Goal: Task Accomplishment & Management: Manage account settings

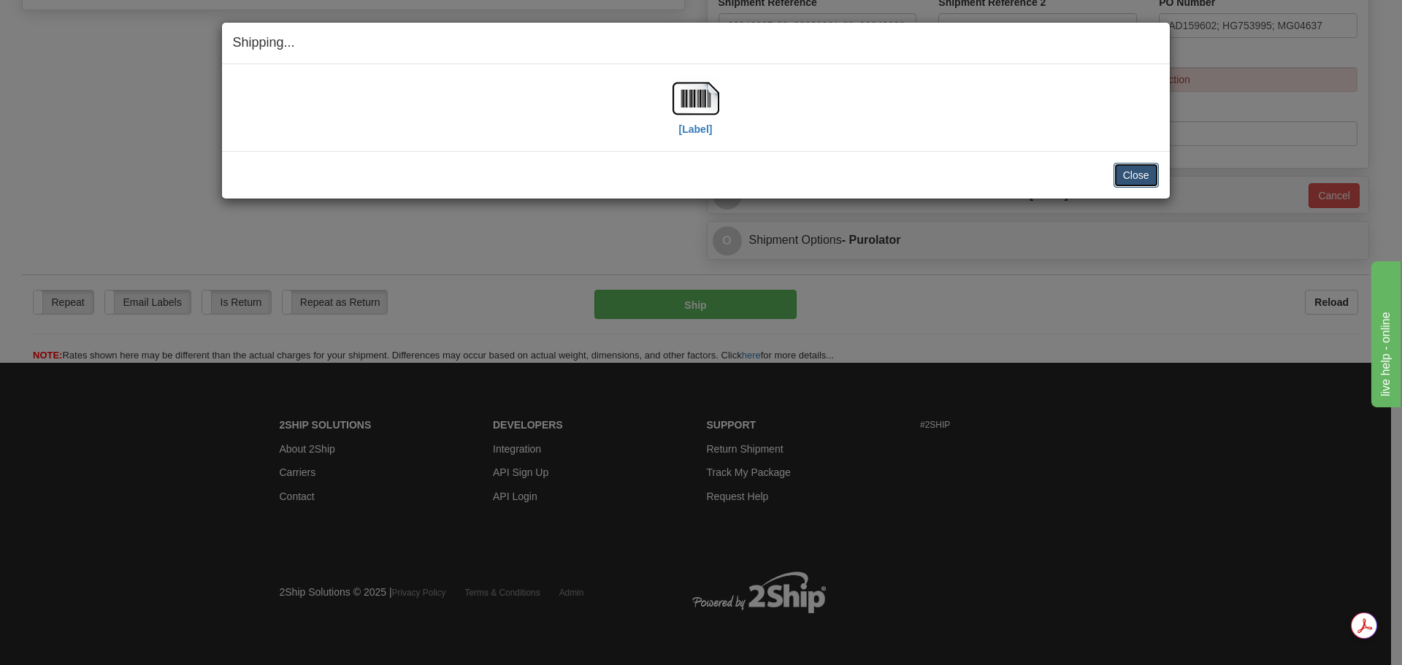
scroll to position [594, 0]
click at [1128, 173] on button "Close" at bounding box center [1136, 175] width 45 height 25
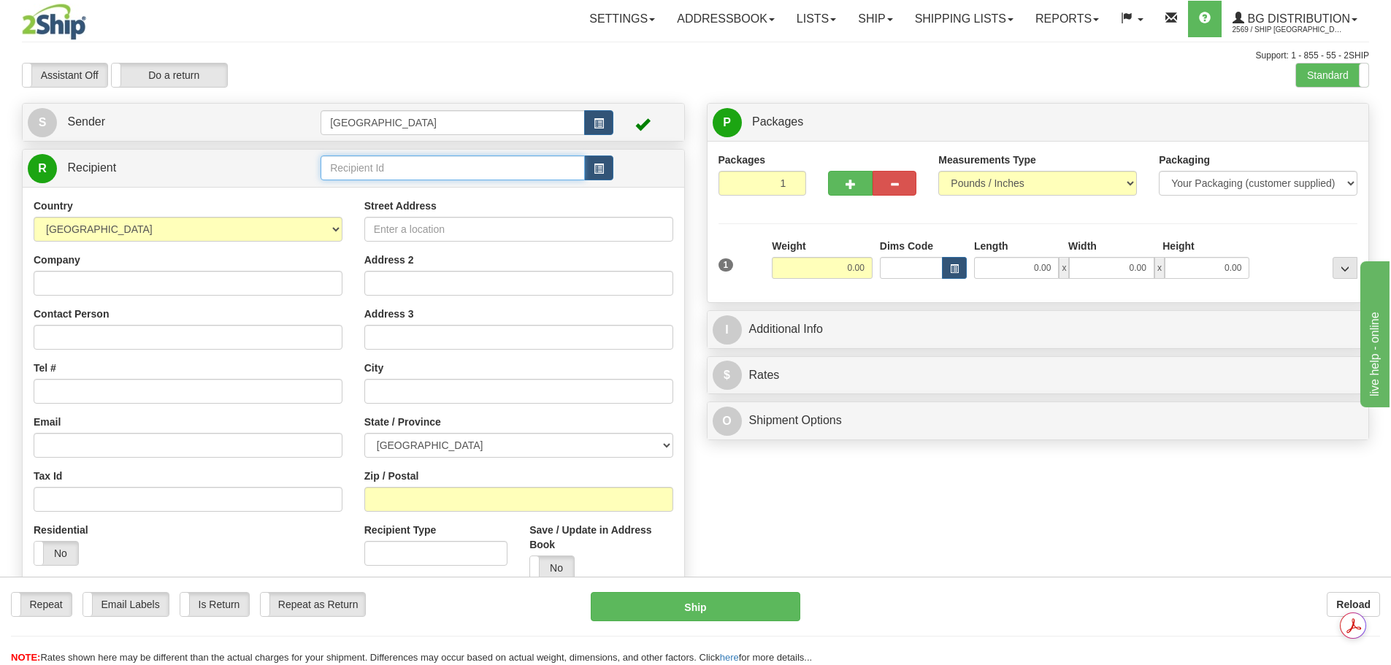
click at [388, 165] on input "text" at bounding box center [453, 168] width 264 height 25
click at [385, 187] on div "80043" at bounding box center [450, 191] width 251 height 16
type input "80043"
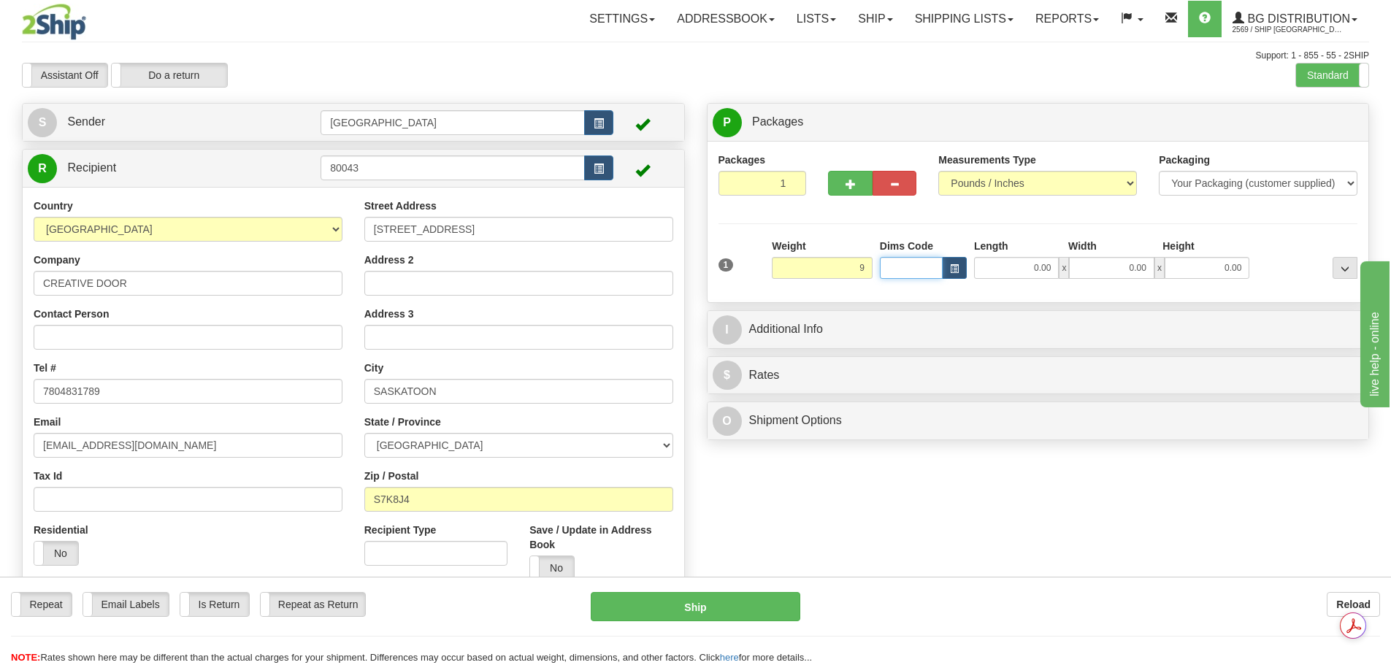
type input "9.00"
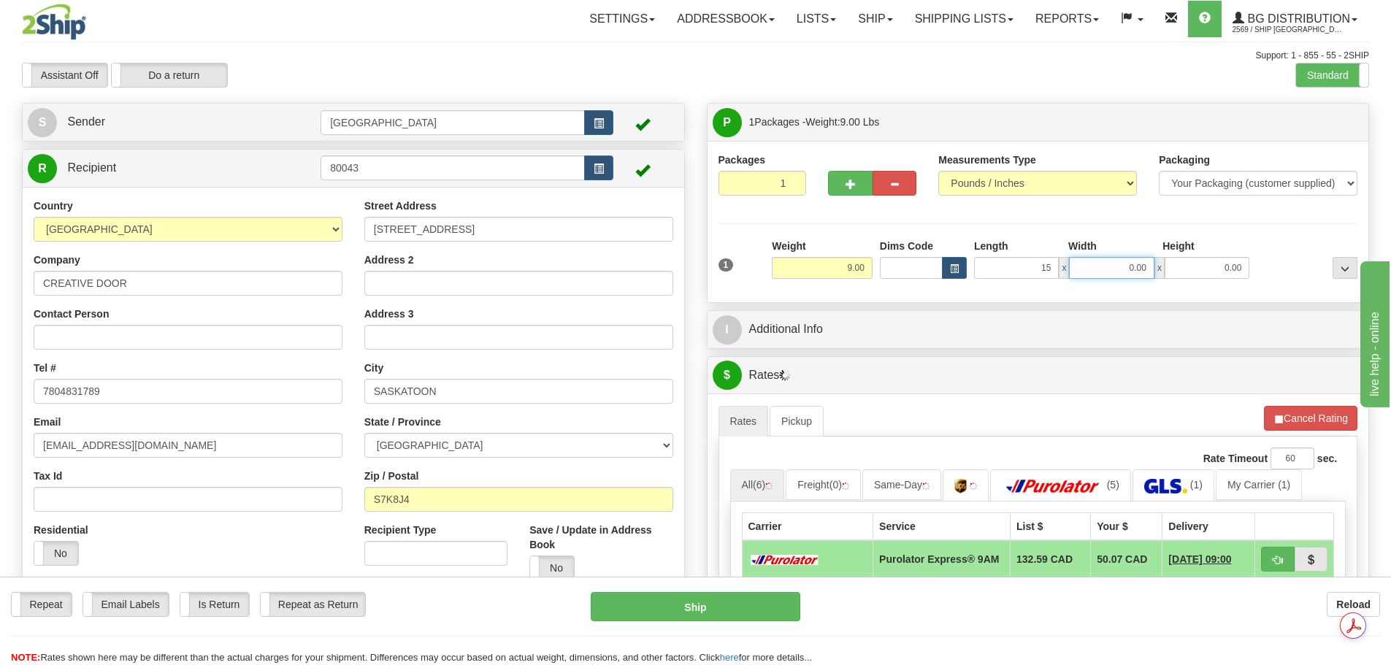
type input "15.00"
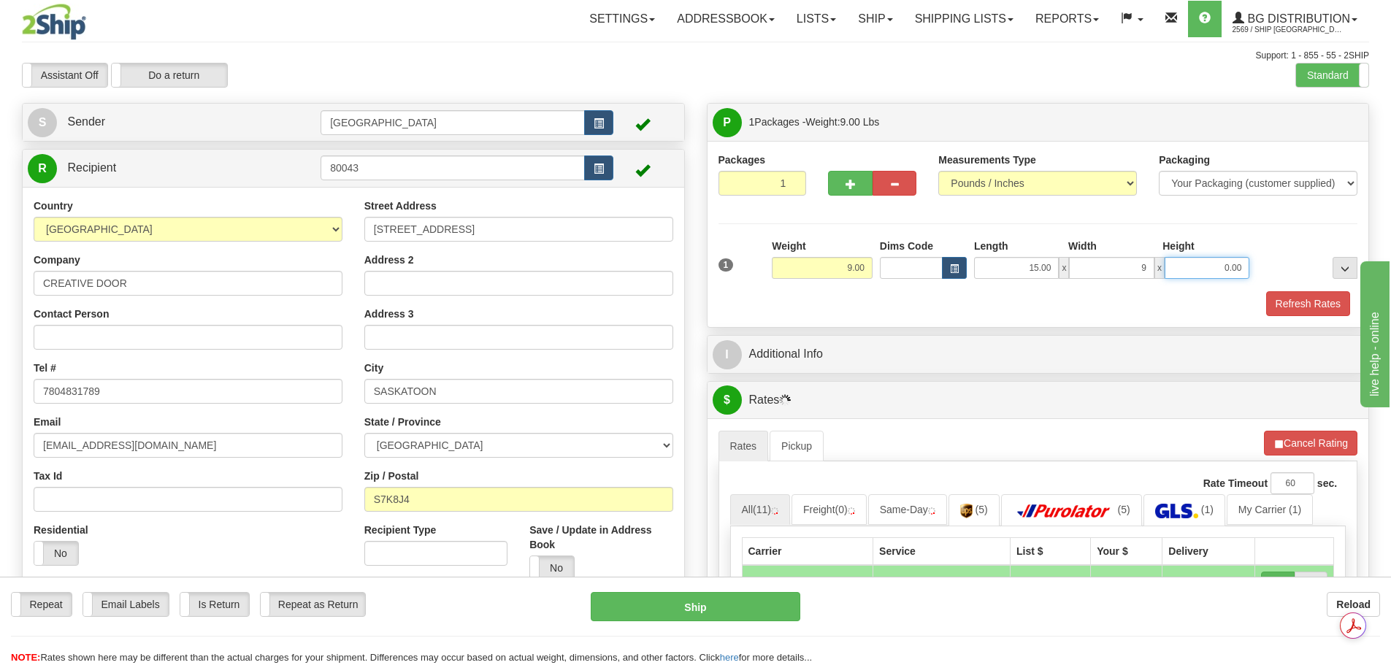
type input "9.00"
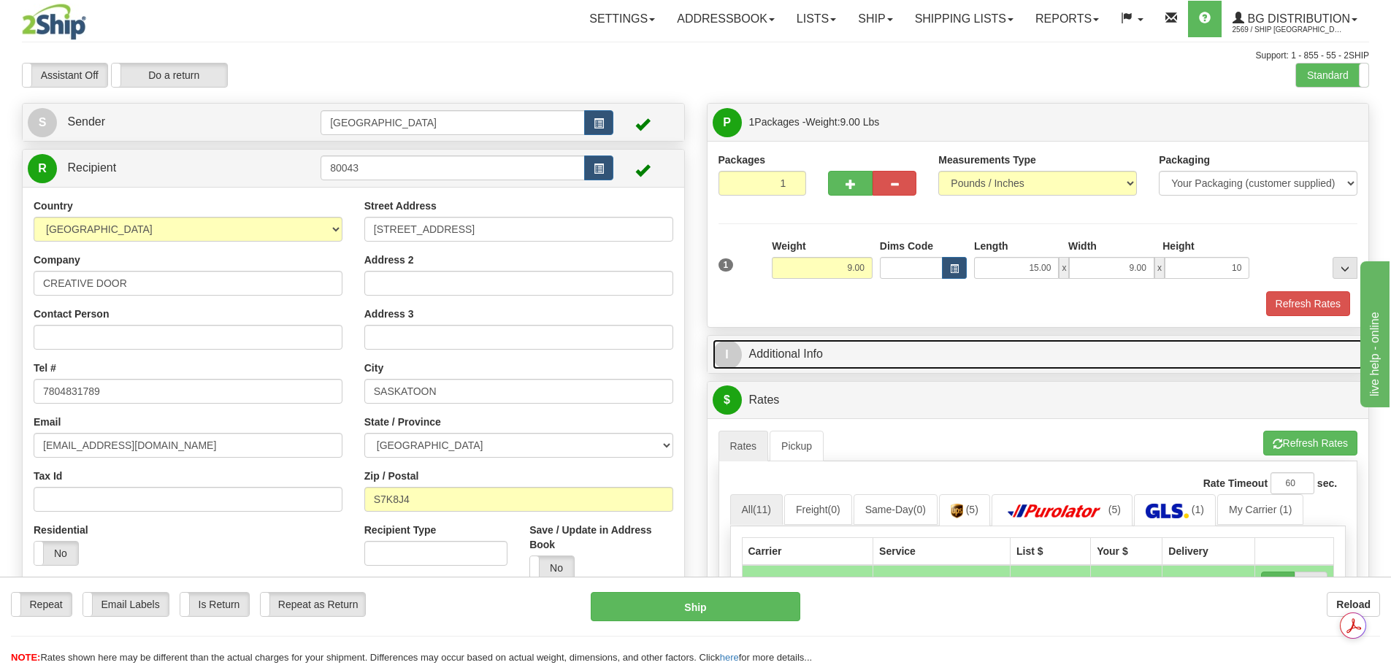
type input "10.00"
click at [890, 344] on link "I Additional Info" at bounding box center [1039, 355] width 652 height 30
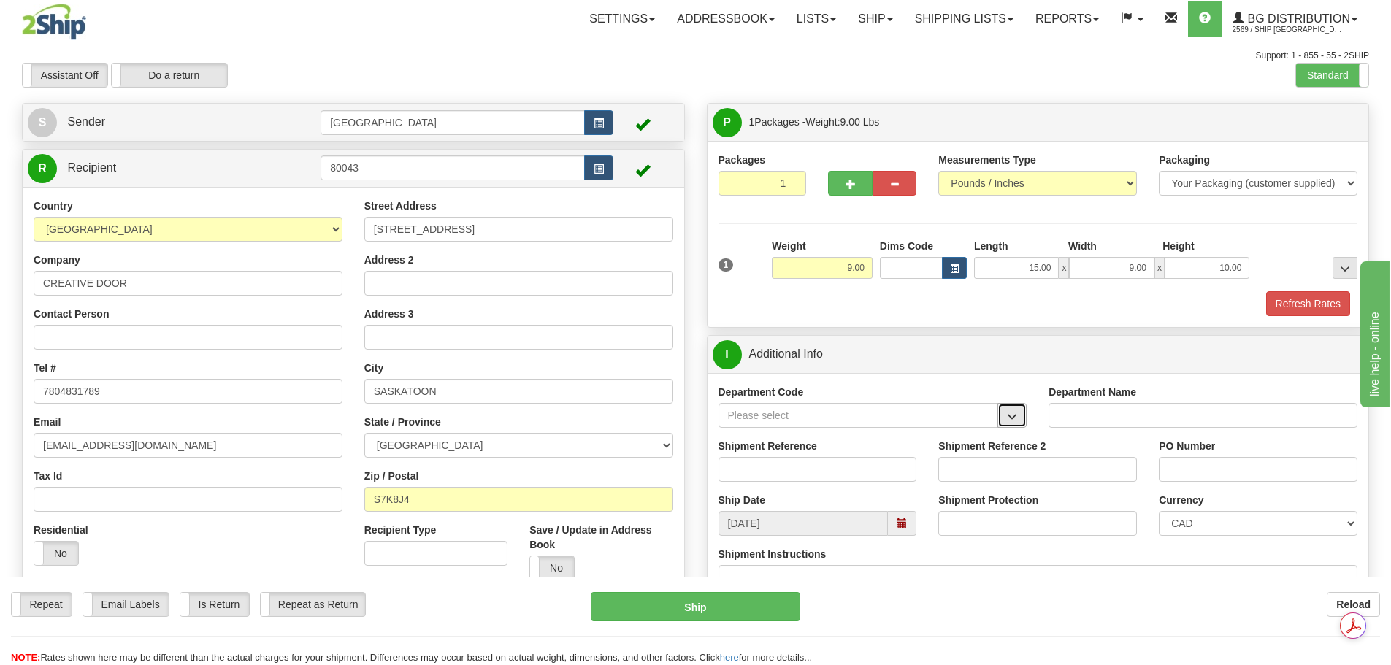
click at [1018, 419] on span "button" at bounding box center [1012, 416] width 10 height 9
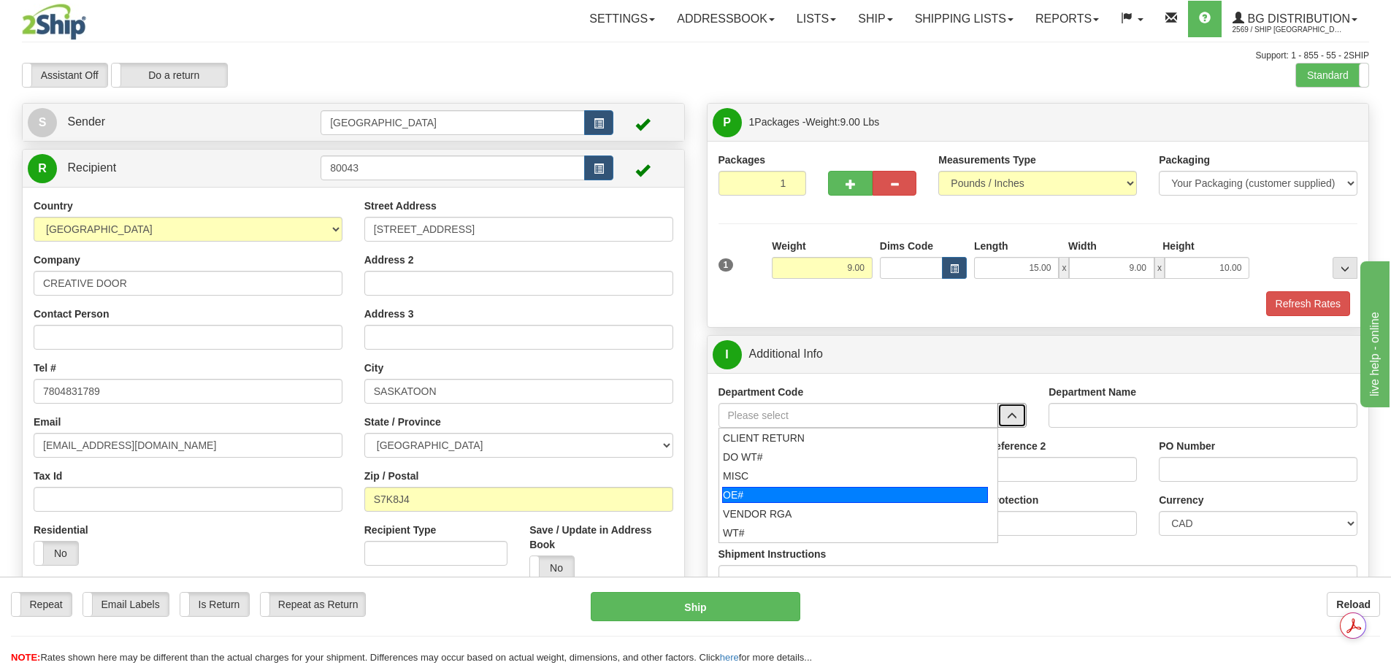
click at [922, 493] on div "OE#" at bounding box center [855, 495] width 266 height 16
type input "OE#"
type input "ORDERS"
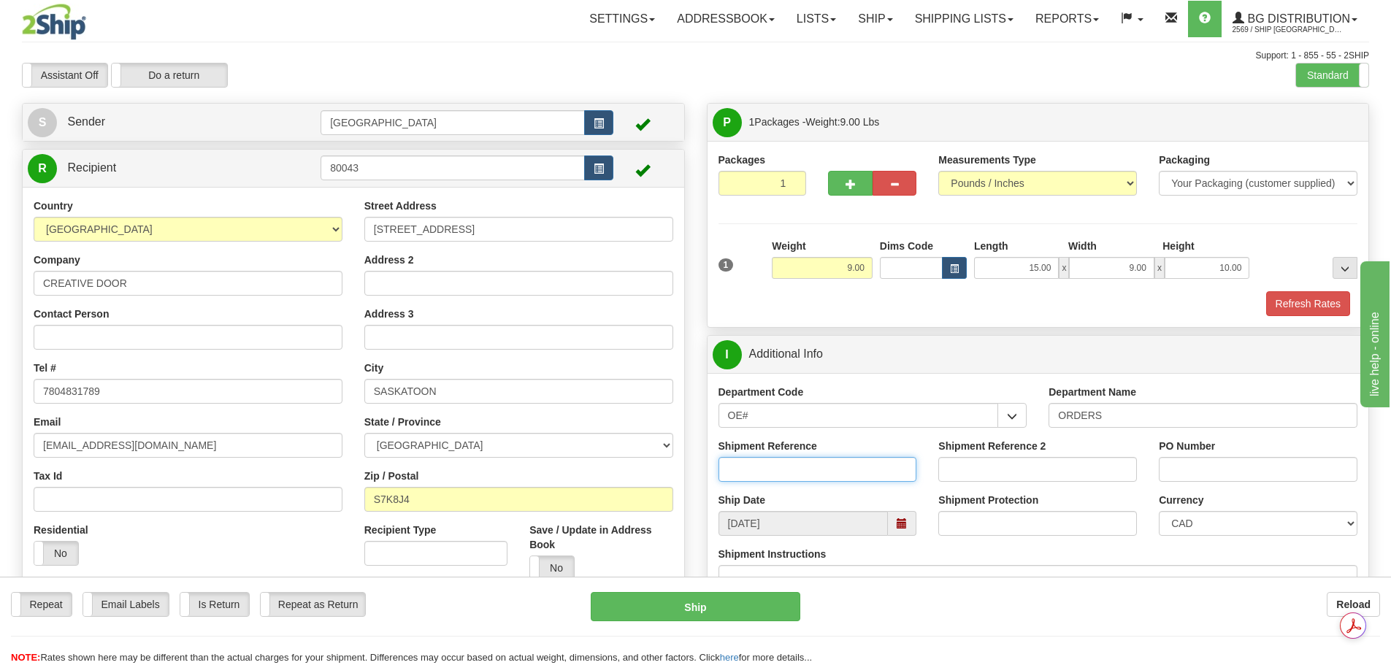
click at [830, 458] on input "Shipment Reference" at bounding box center [818, 469] width 199 height 25
type input "90040489-00; 90039544-00; 90039126-00"
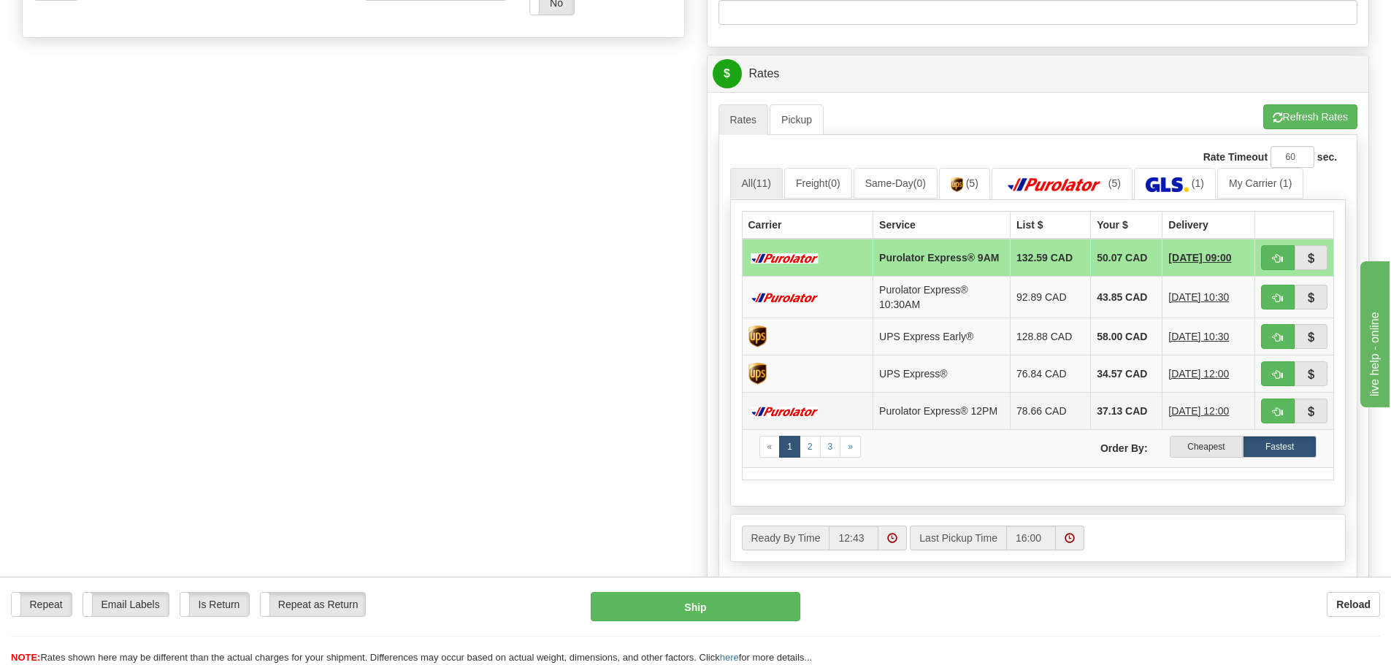
scroll to position [584, 0]
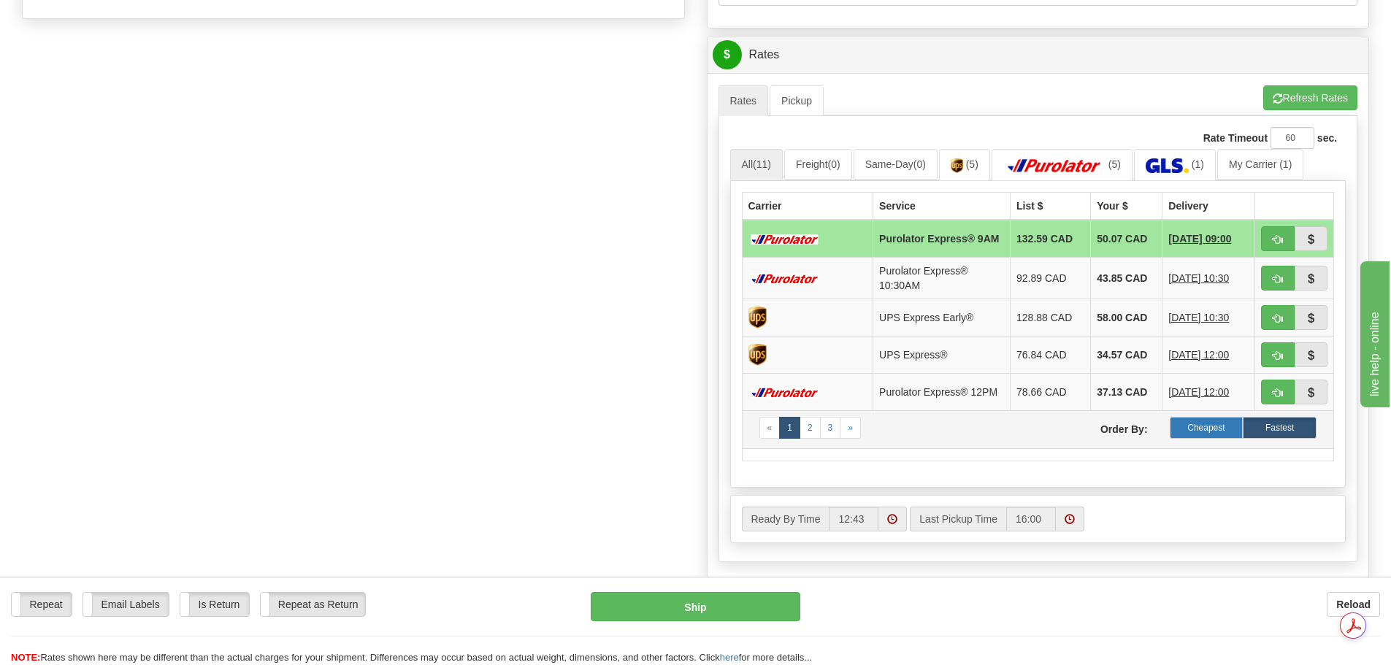
type input "SP35779; SP40835; SP40689"
click at [1209, 435] on label "Cheapest" at bounding box center [1207, 428] width 74 height 22
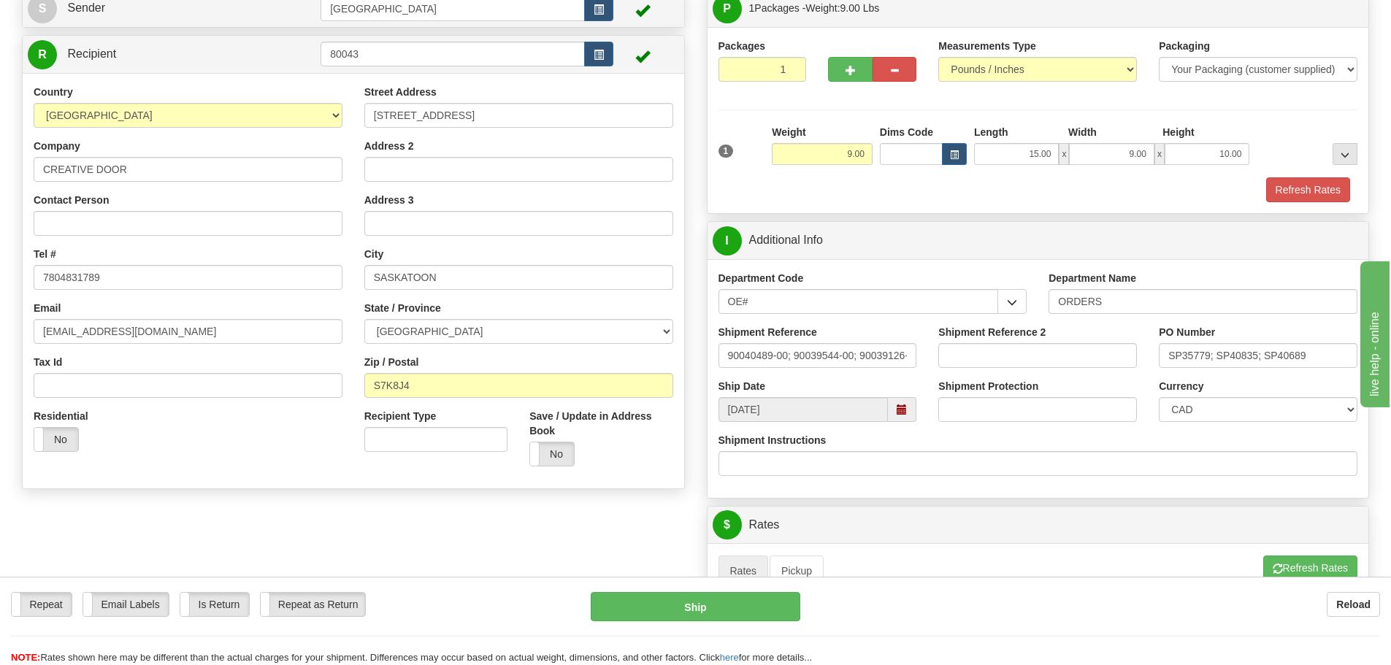
scroll to position [365, 0]
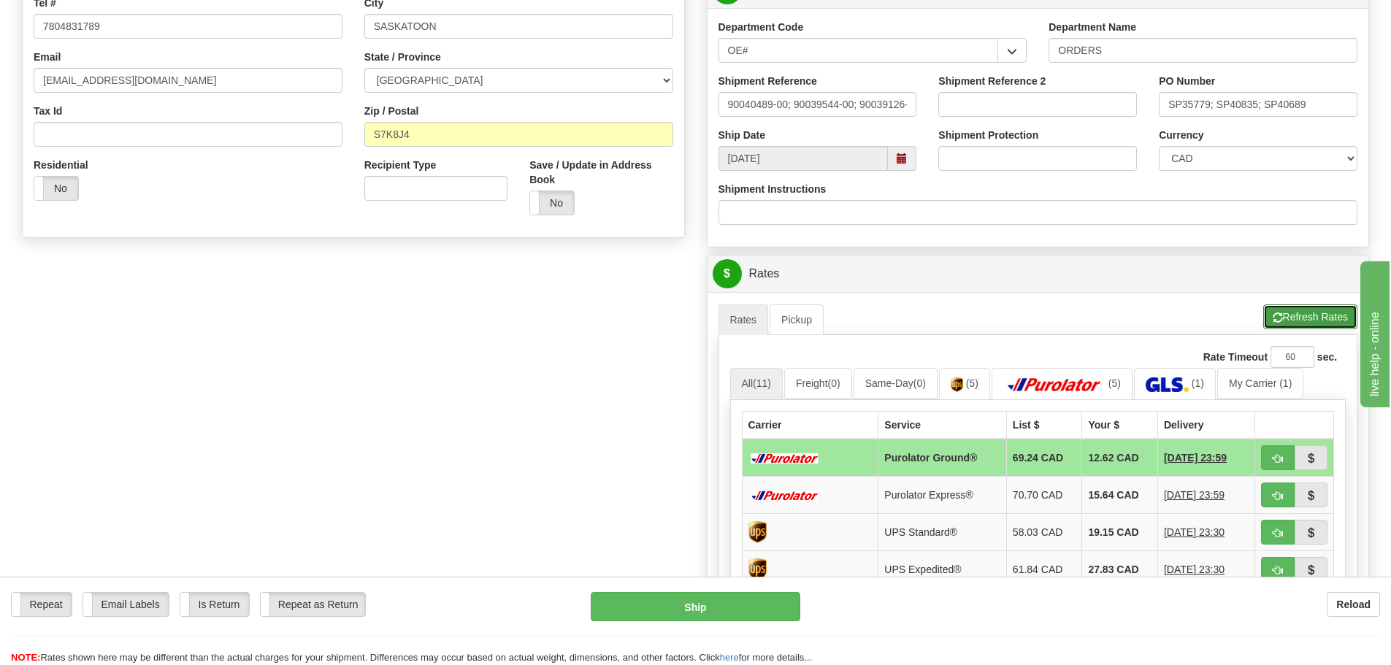
click at [1283, 323] on button "Refresh Rates" at bounding box center [1311, 317] width 94 height 25
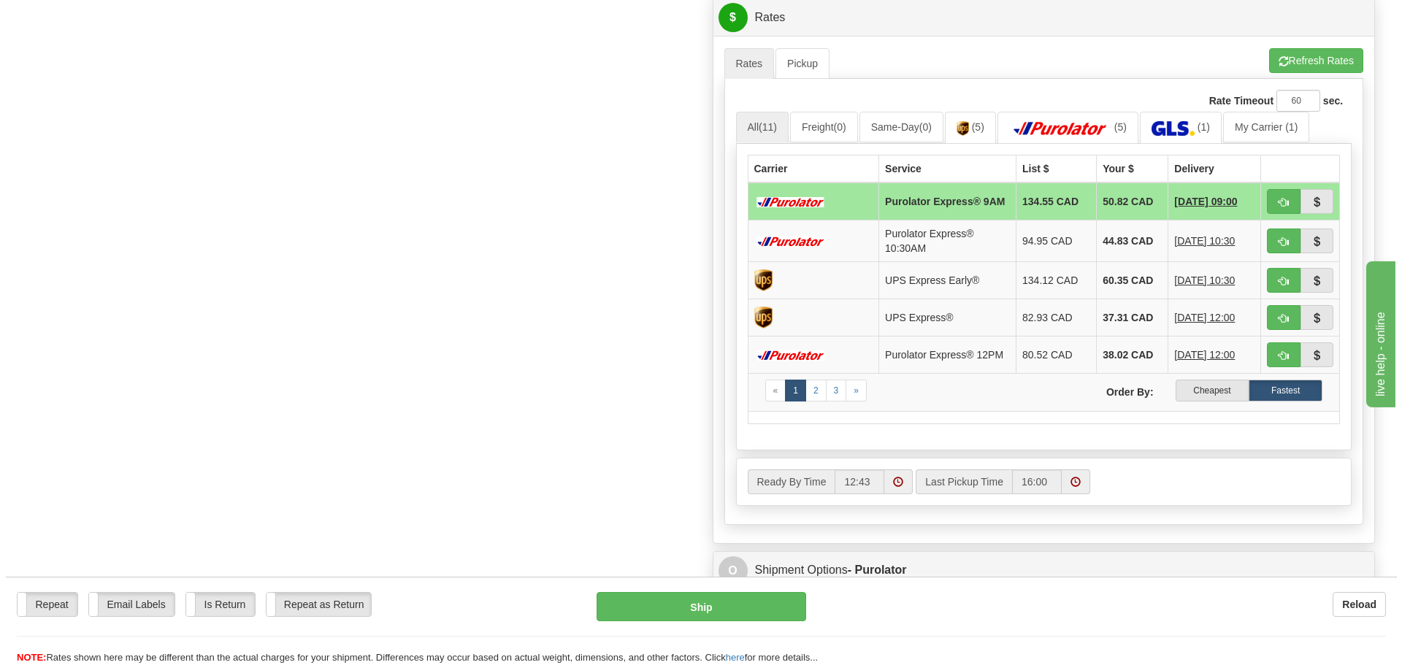
scroll to position [657, 0]
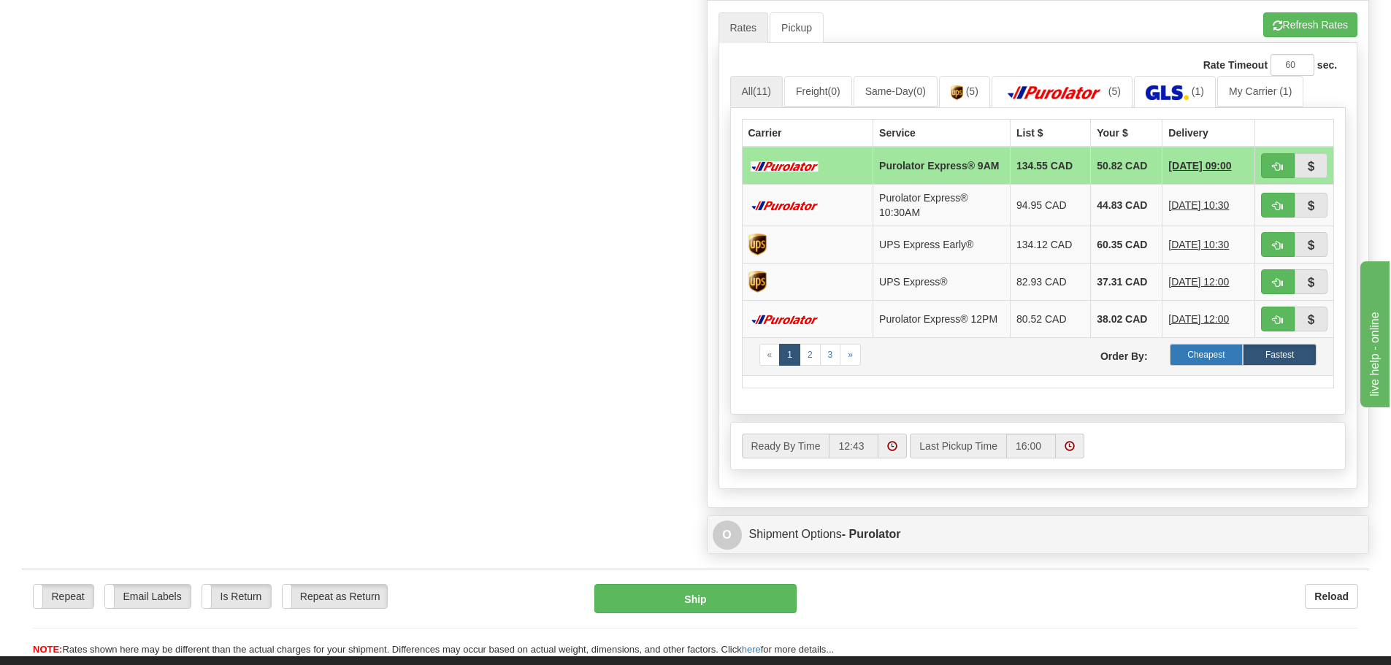
click at [1212, 366] on label "Cheapest" at bounding box center [1207, 355] width 74 height 22
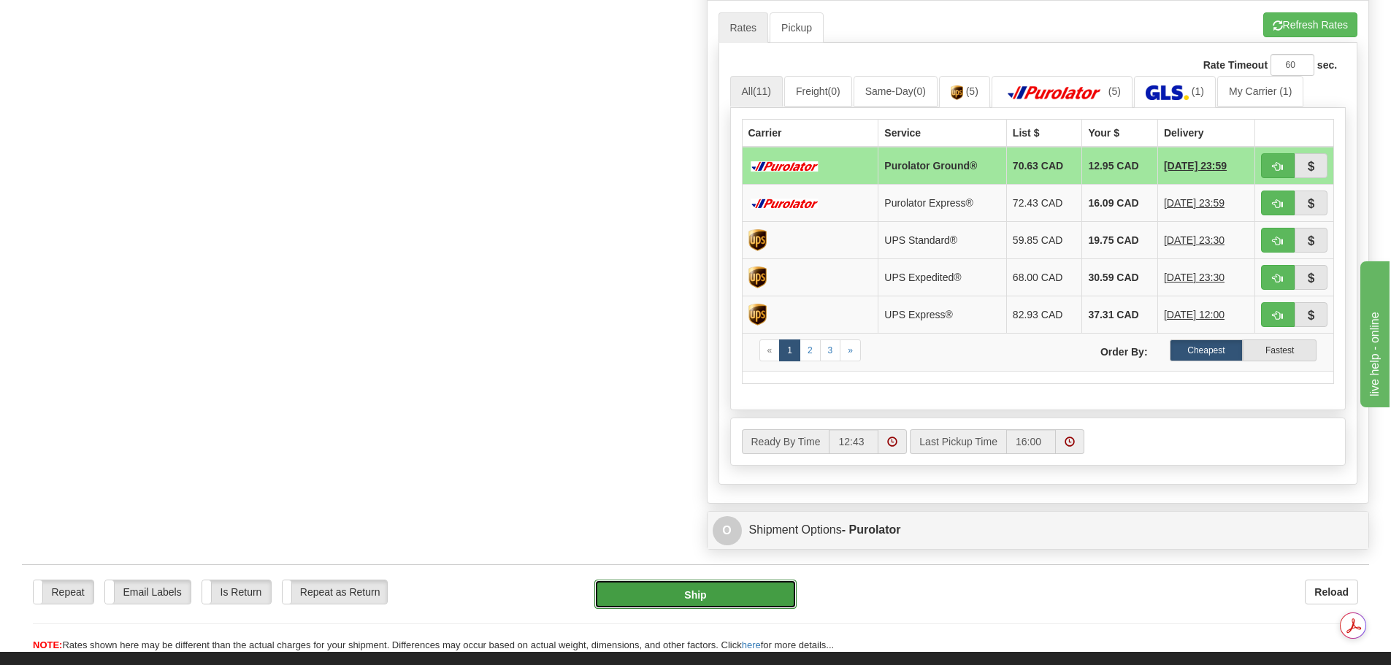
click at [643, 595] on button "Ship" at bounding box center [696, 594] width 202 height 29
type input "260"
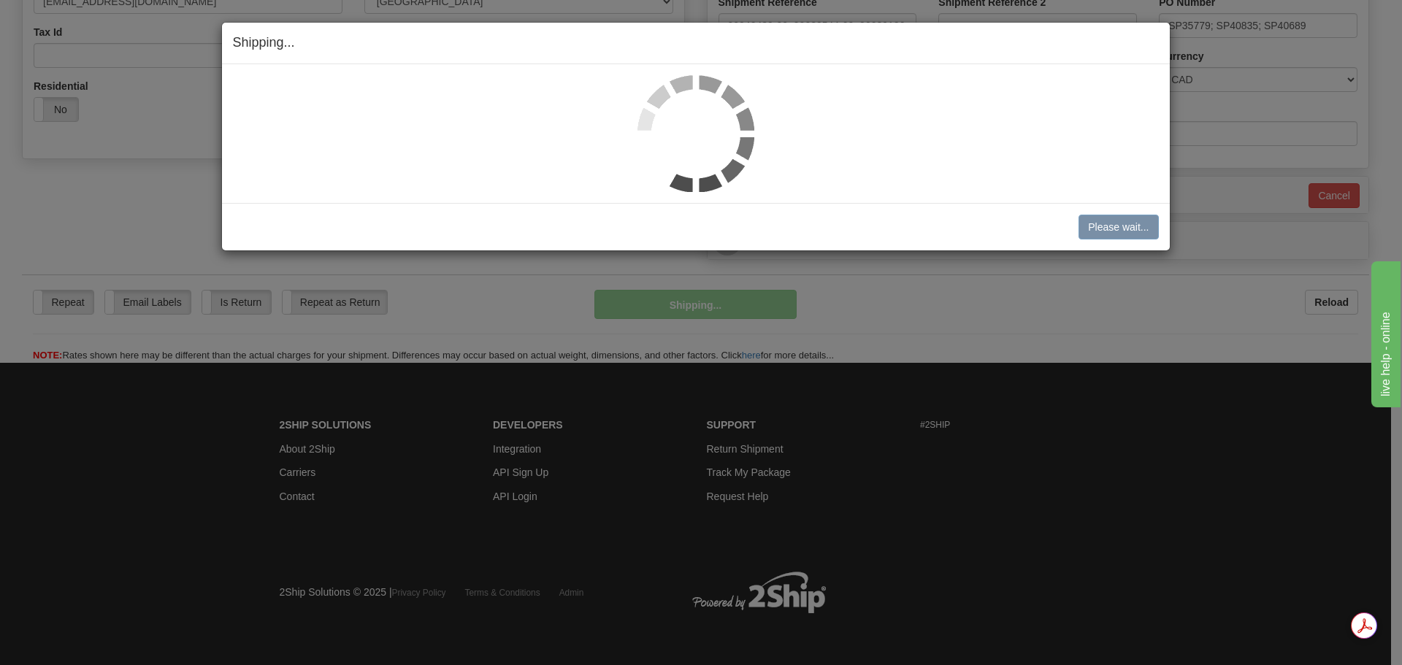
scroll to position [445, 0]
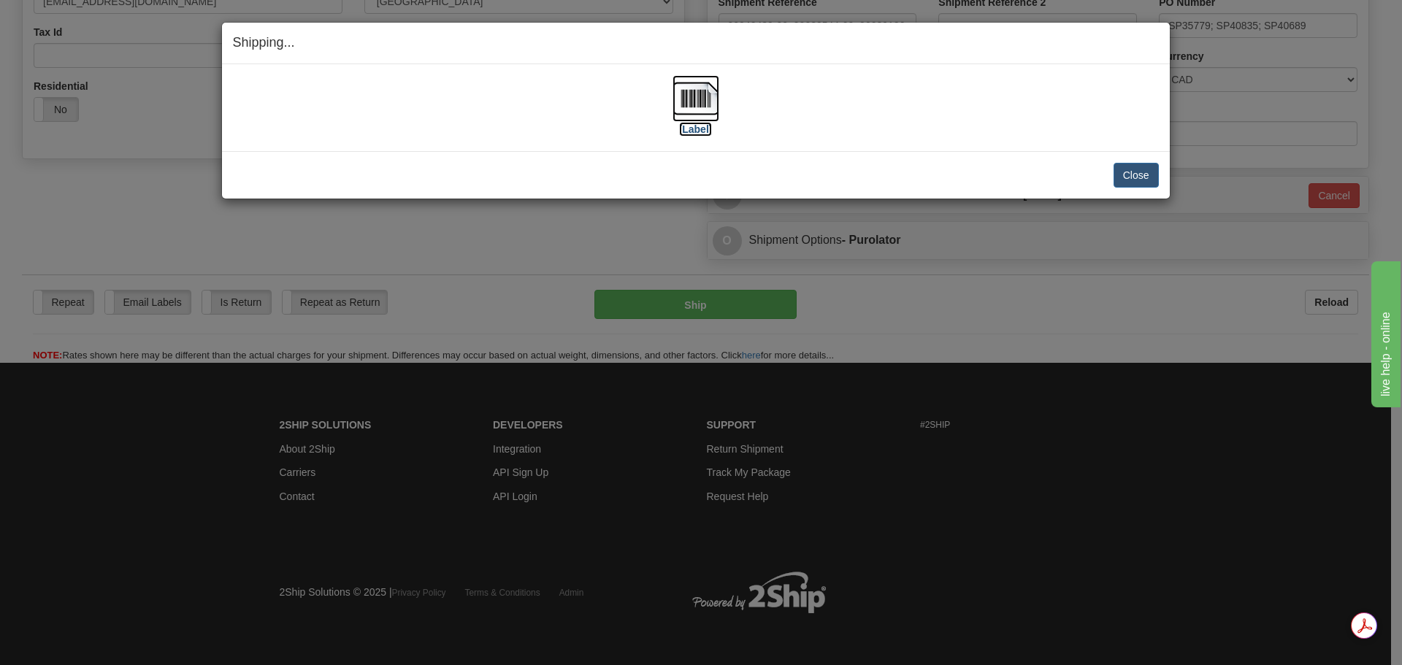
click at [697, 104] on img at bounding box center [696, 98] width 47 height 47
click at [1148, 169] on button "Close" at bounding box center [1136, 175] width 45 height 25
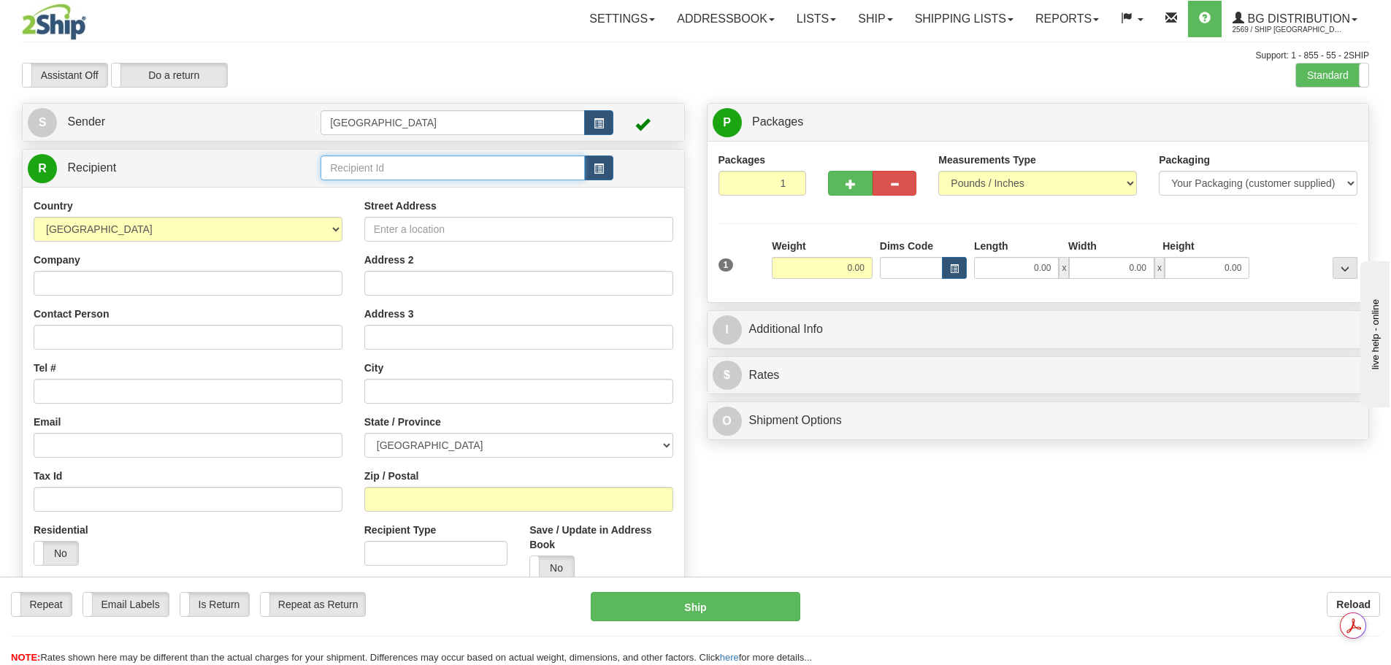
click at [343, 175] on input "text" at bounding box center [453, 168] width 264 height 25
click at [351, 184] on div "80014" at bounding box center [450, 191] width 251 height 16
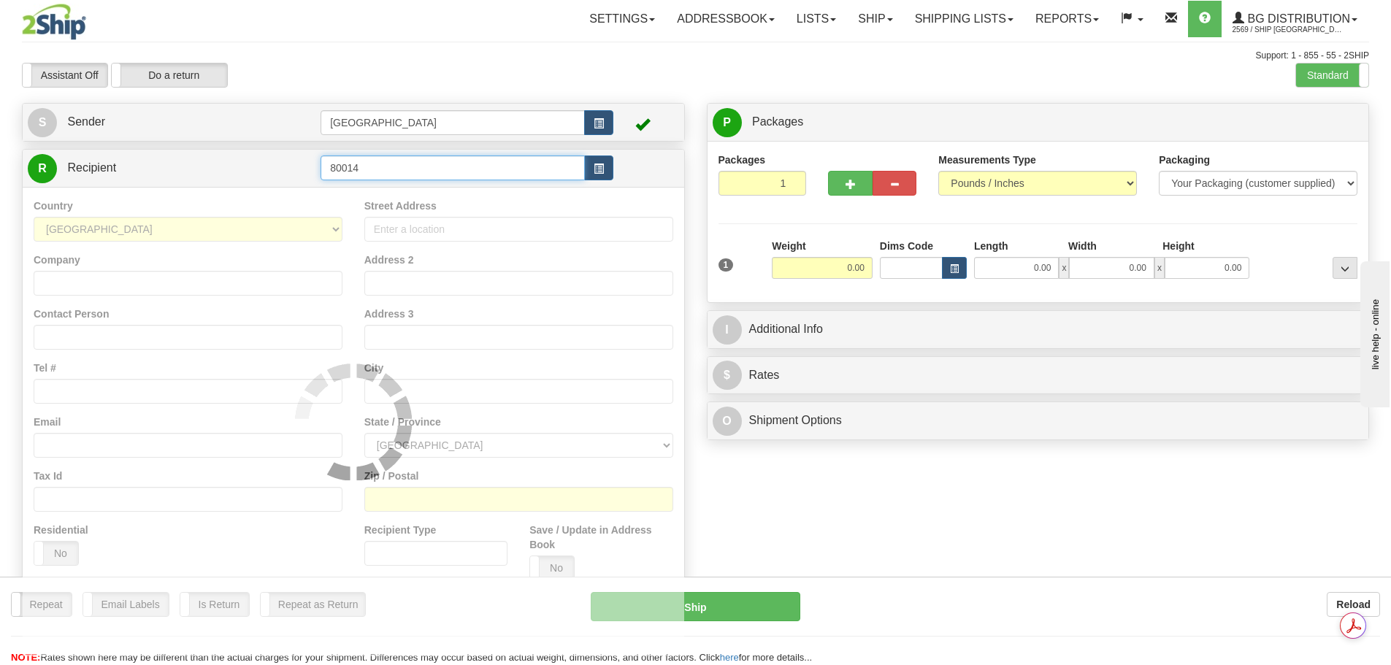
type input "80014"
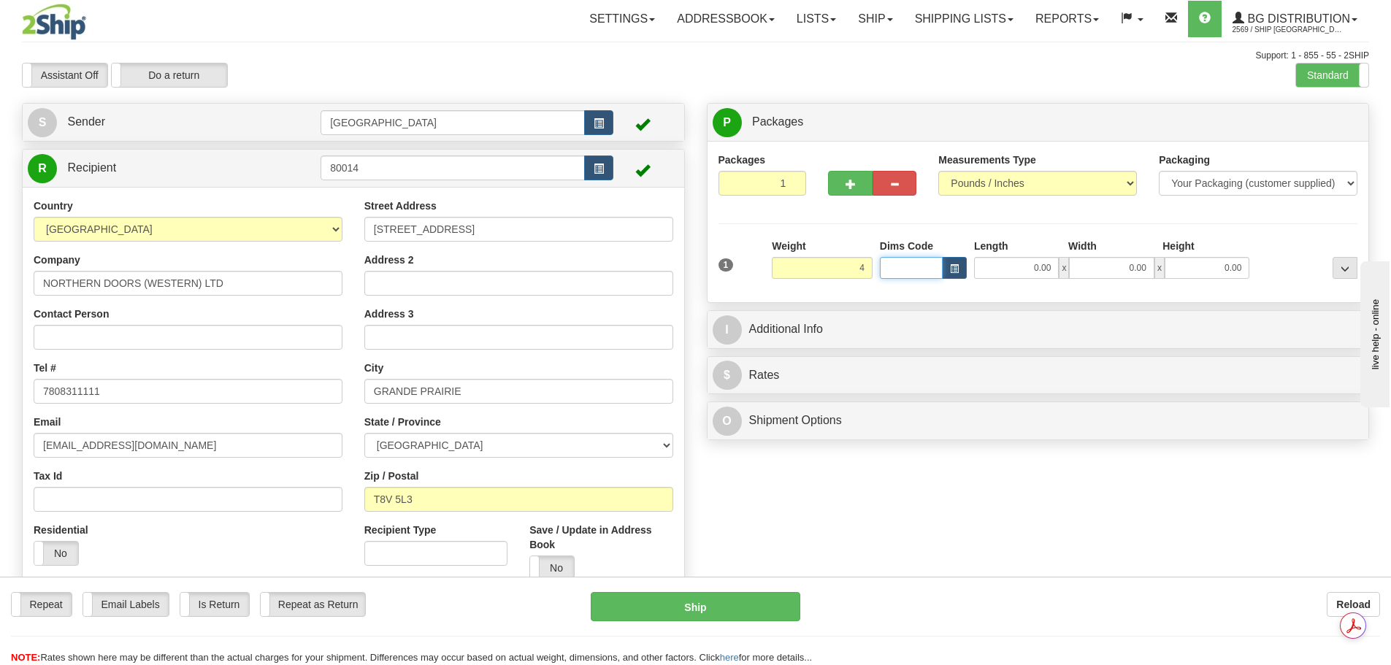
type input "4.00"
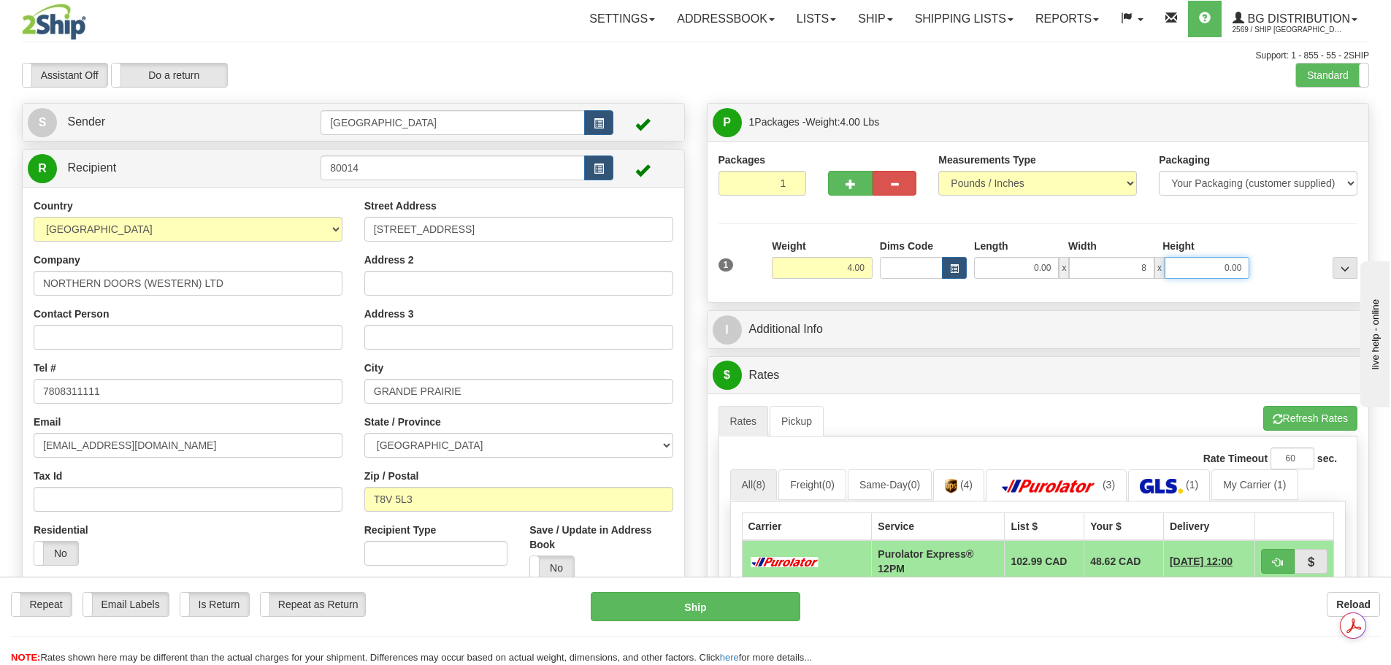
type input "8.00"
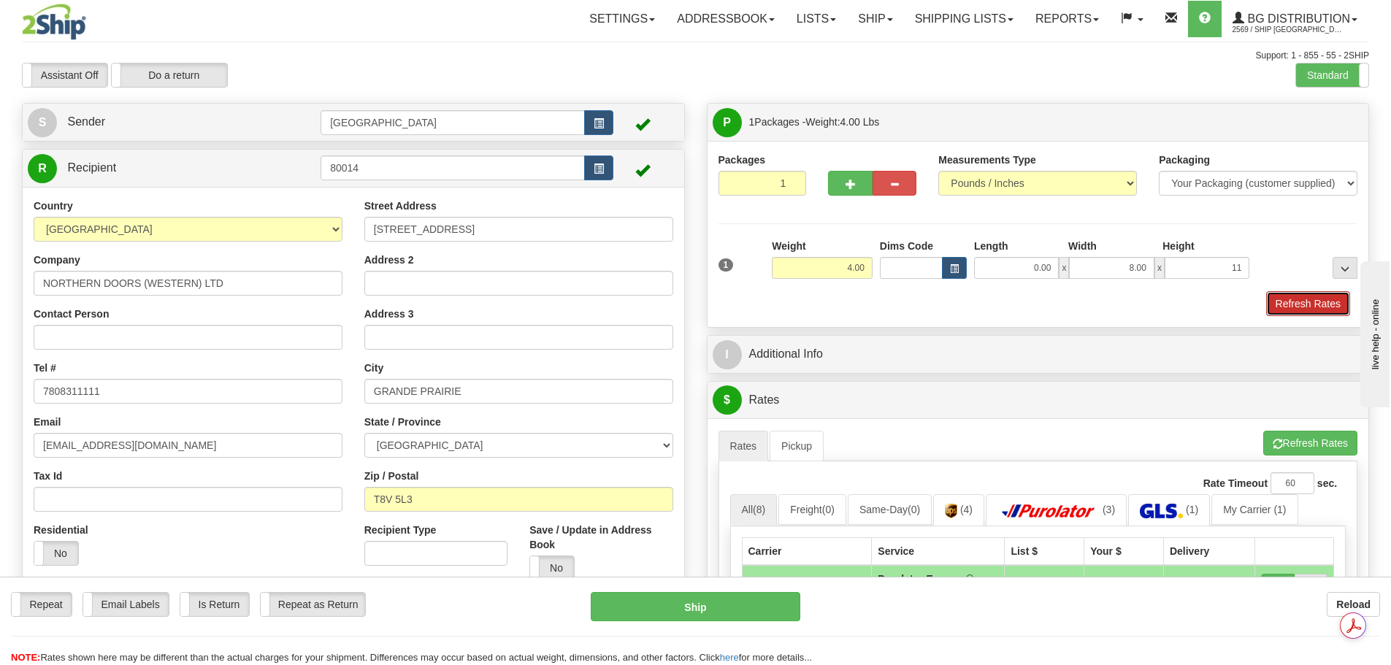
type input "11.00"
click at [1319, 308] on button "Refresh Rates" at bounding box center [1309, 303] width 84 height 25
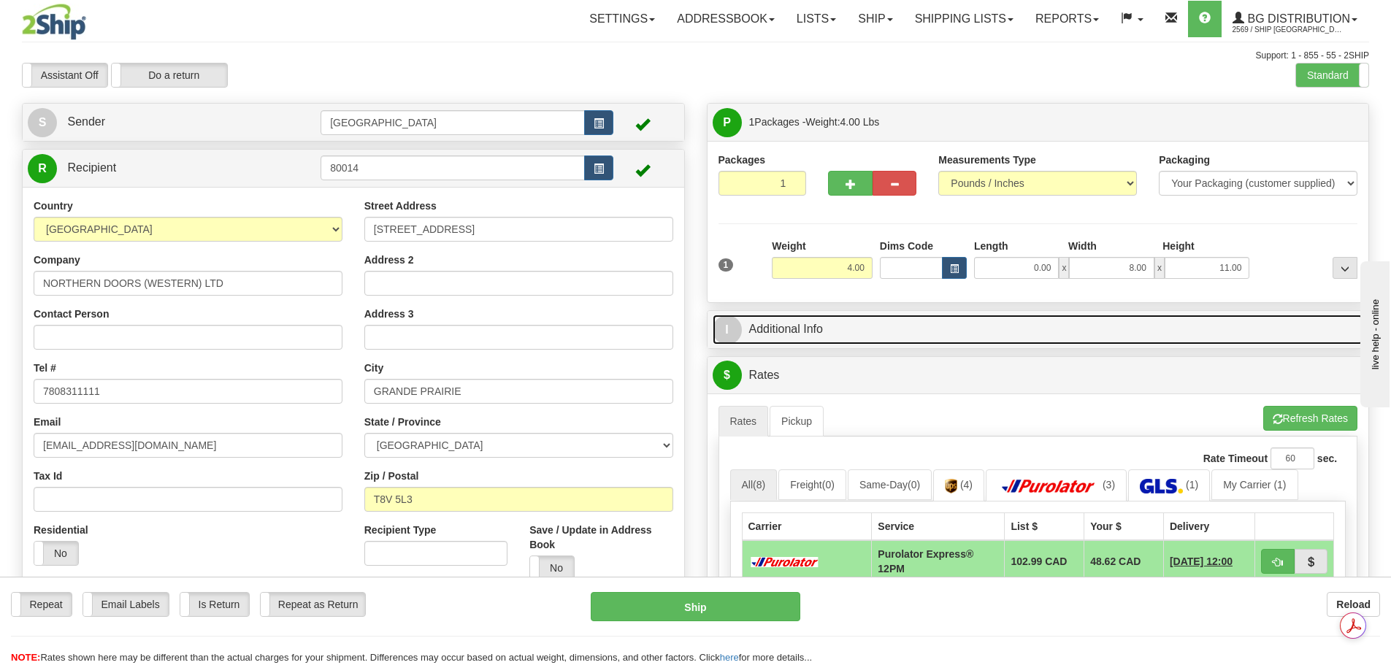
click at [1006, 333] on link "I Additional Info" at bounding box center [1039, 330] width 652 height 30
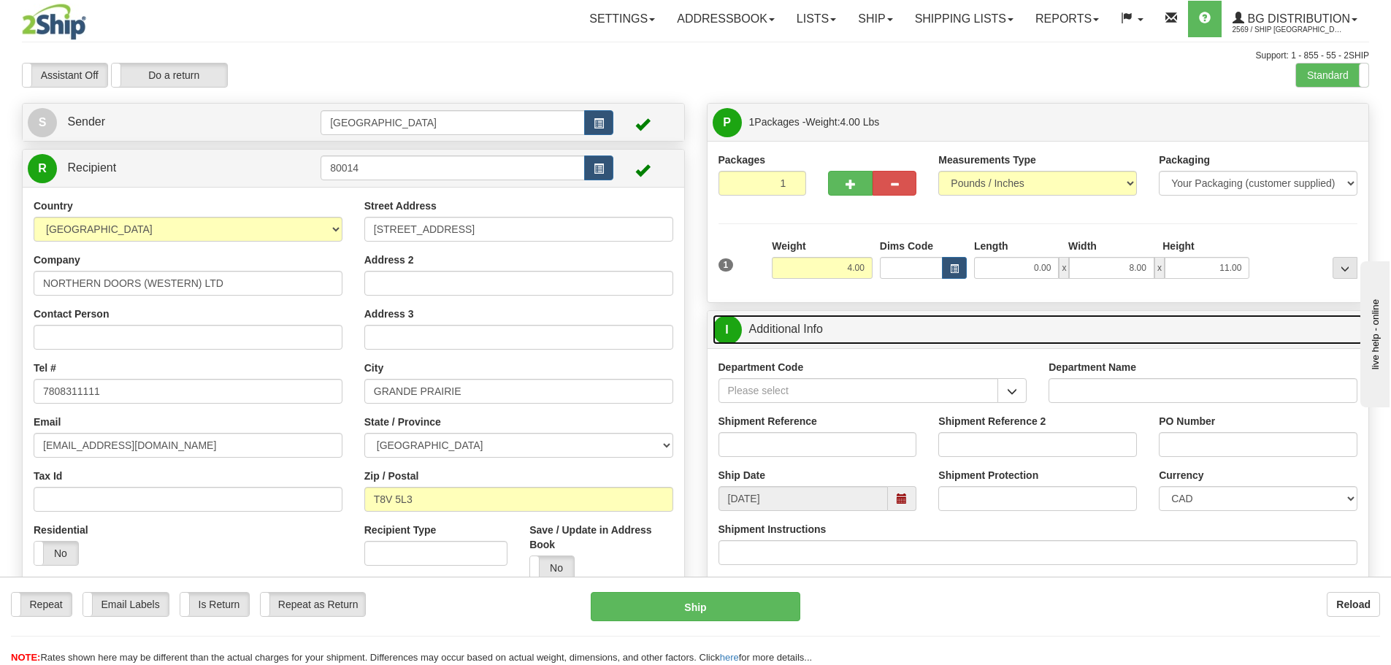
scroll to position [73, 0]
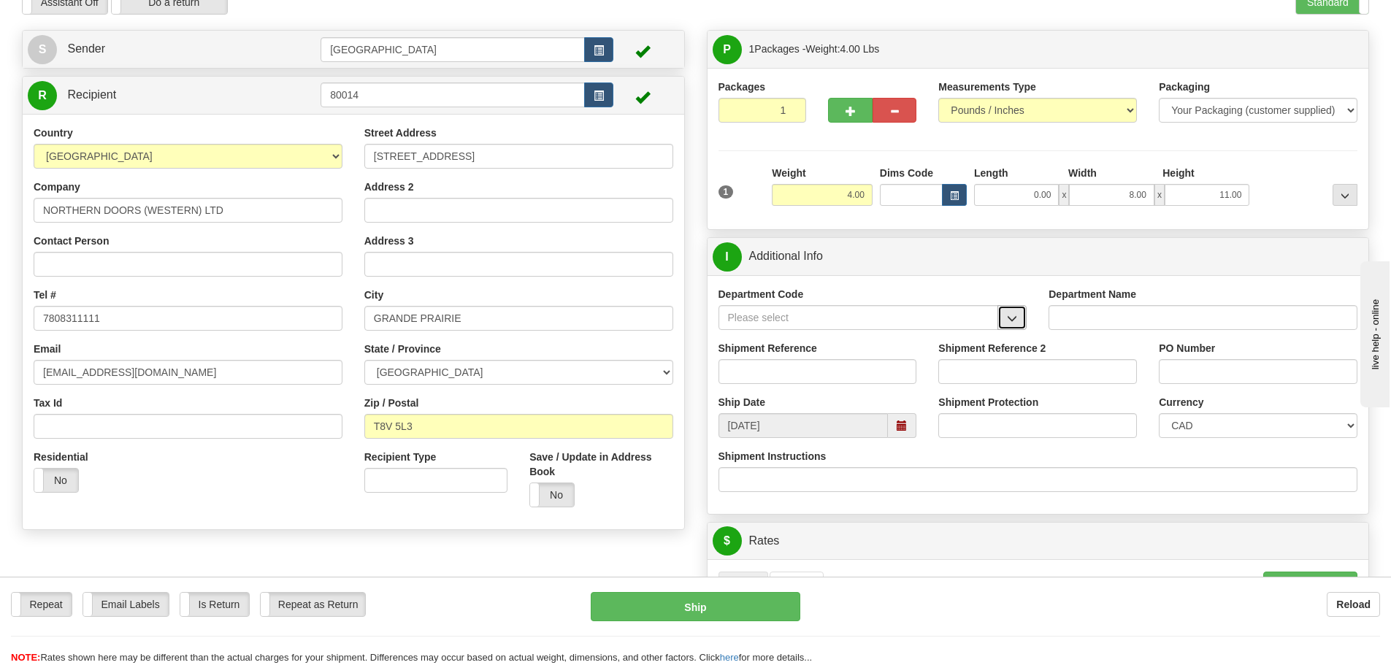
click at [1009, 321] on span "button" at bounding box center [1012, 318] width 10 height 9
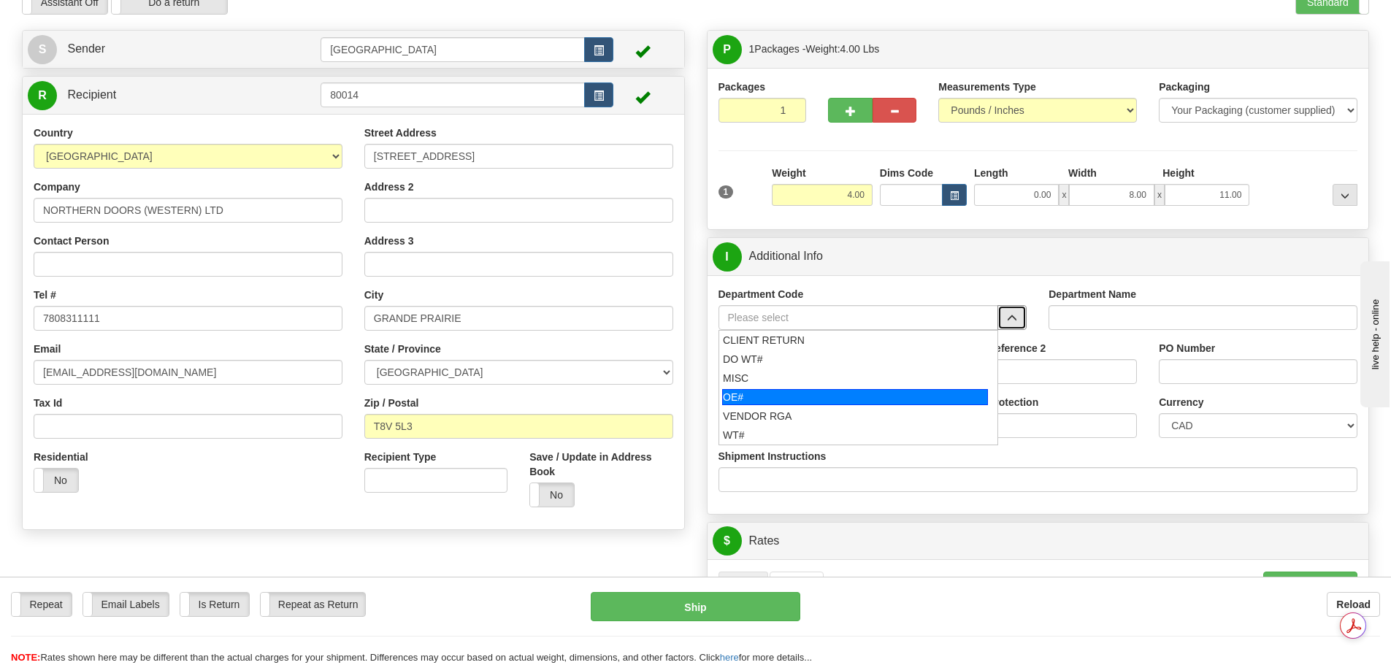
click at [847, 400] on div "OE#" at bounding box center [855, 397] width 266 height 16
type input "OE#"
type input "ORDERS"
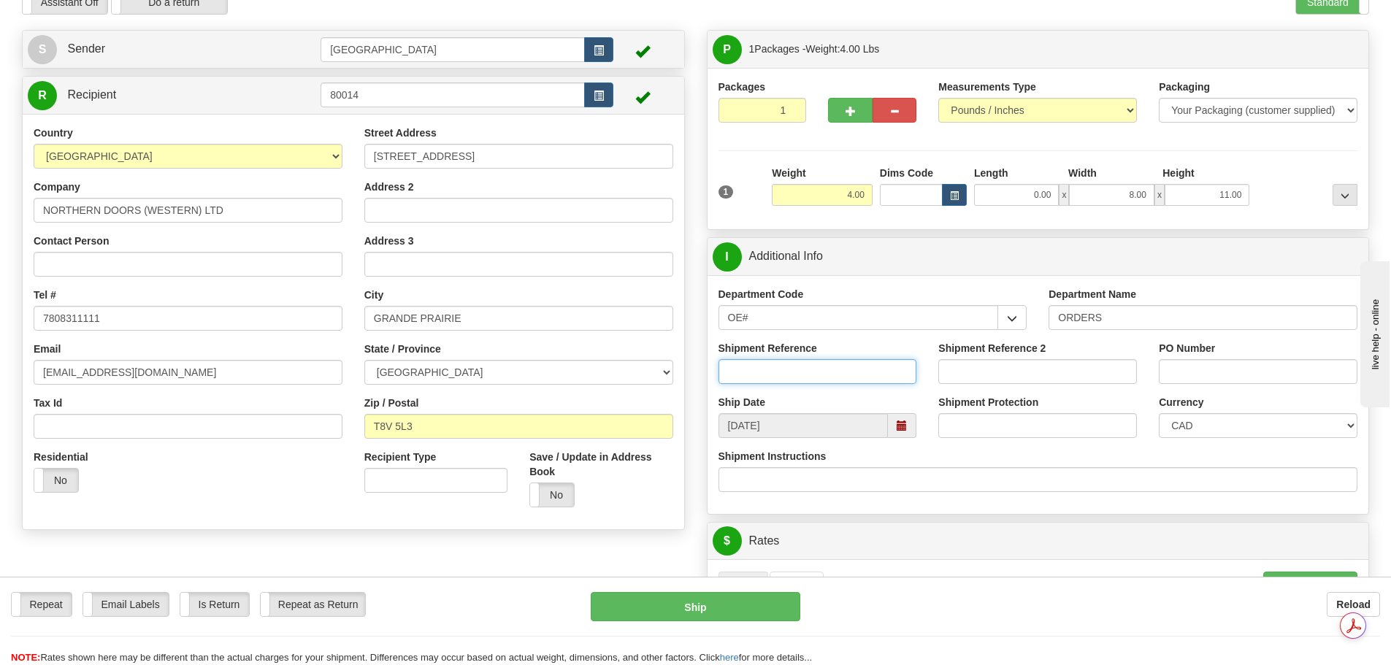
click at [828, 372] on input "Shipment Reference" at bounding box center [818, 371] width 199 height 25
type input "90040648-00"
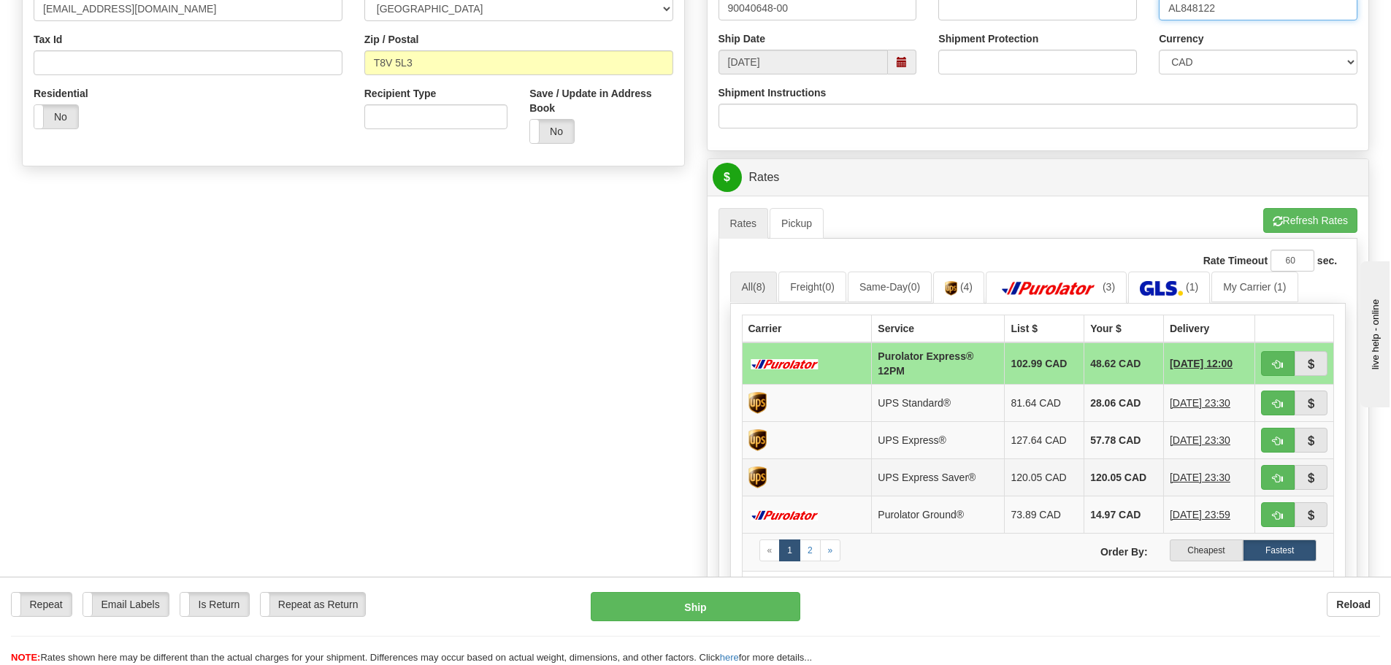
scroll to position [438, 0]
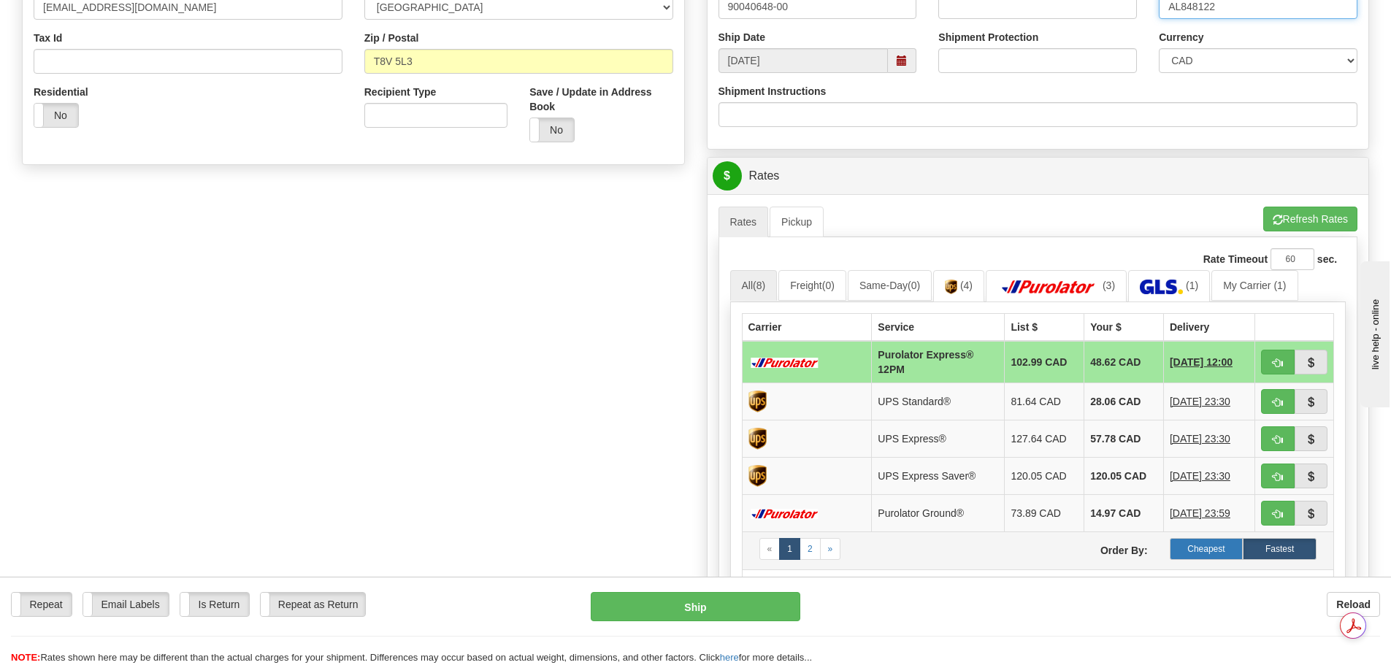
type input "AL848122"
click at [1215, 553] on label "Cheapest" at bounding box center [1207, 549] width 74 height 22
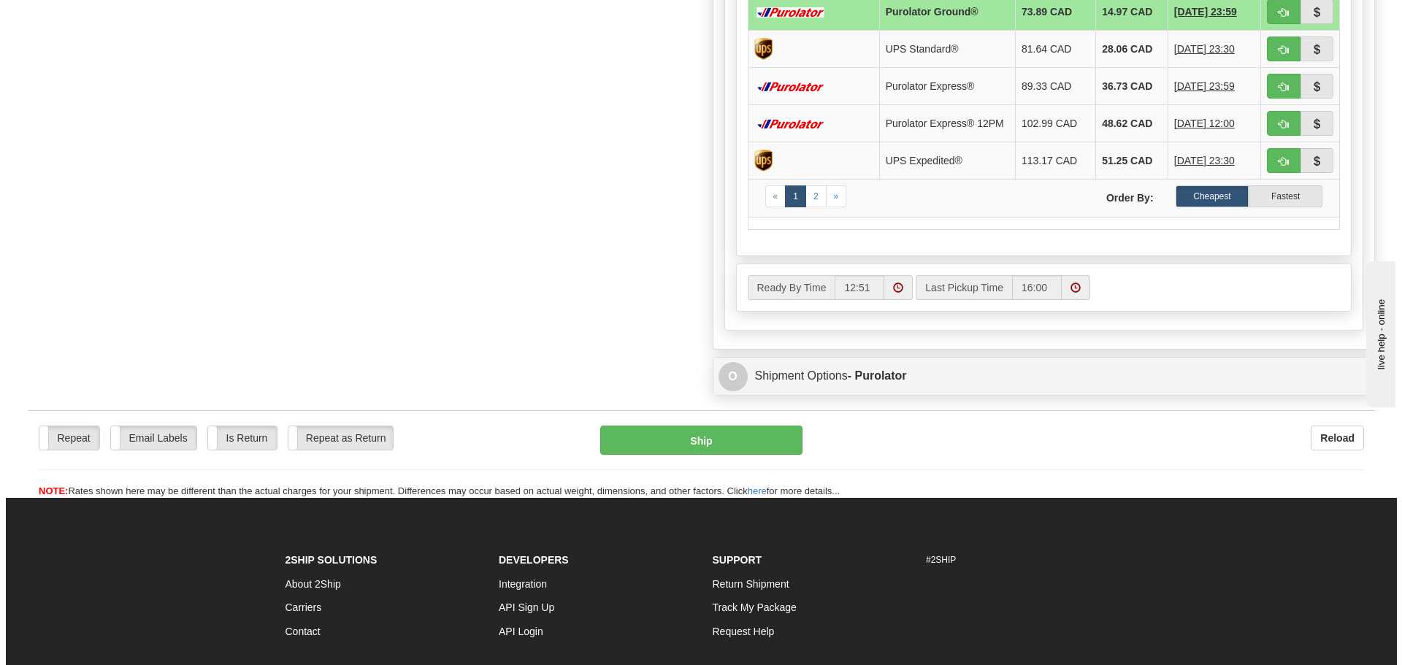
scroll to position [803, 0]
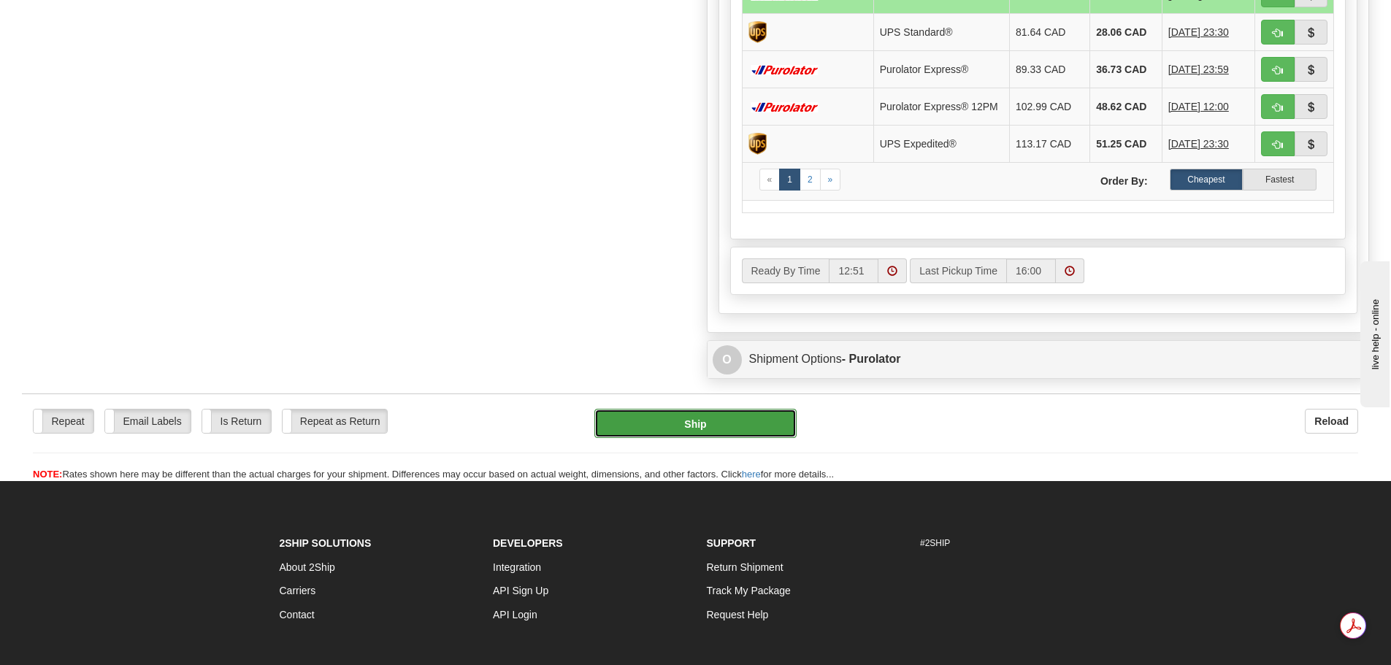
click at [707, 429] on button "Ship" at bounding box center [696, 423] width 202 height 29
type input "260"
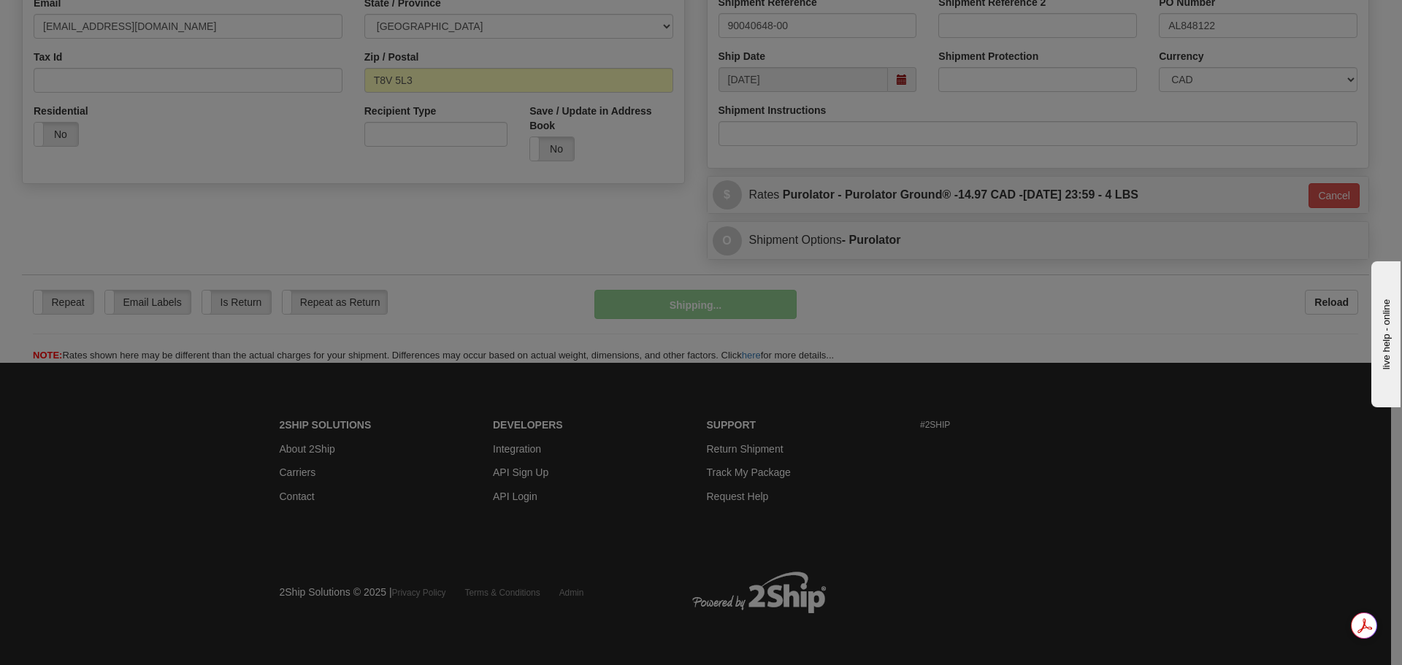
scroll to position [420, 0]
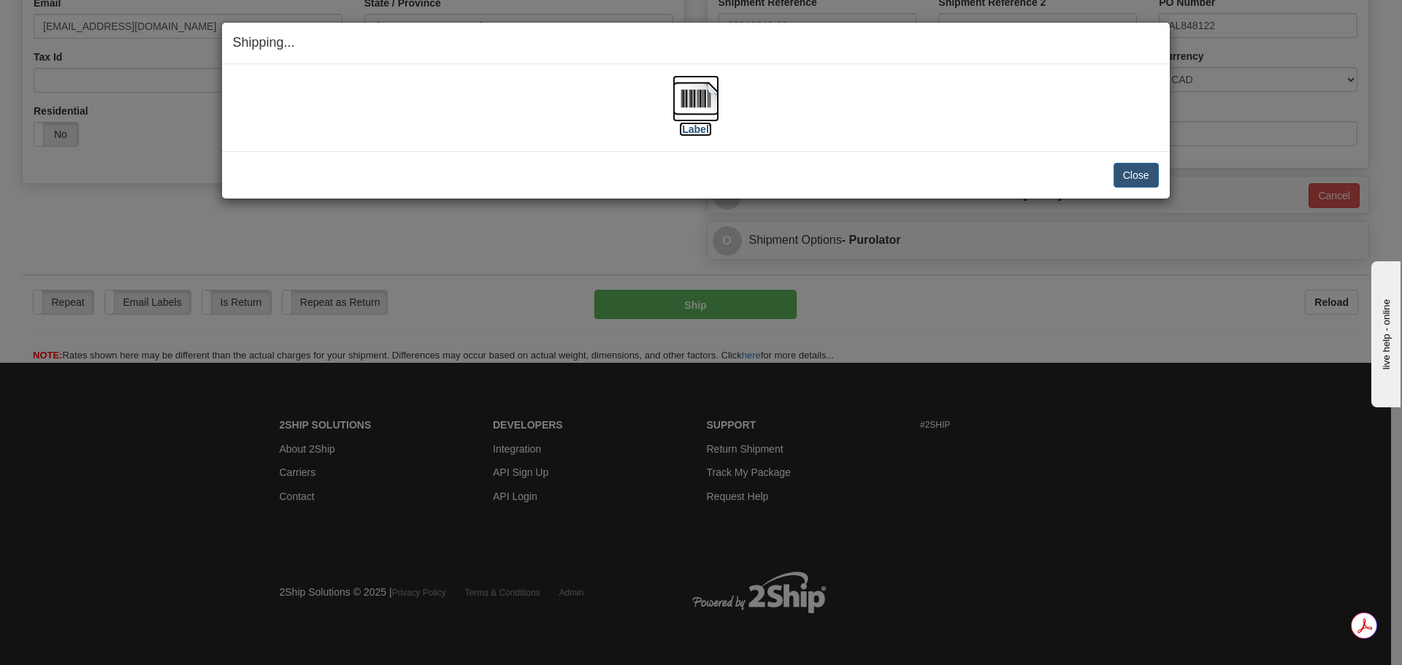
click at [698, 102] on img at bounding box center [696, 98] width 47 height 47
click at [1136, 169] on button "Close" at bounding box center [1136, 175] width 45 height 25
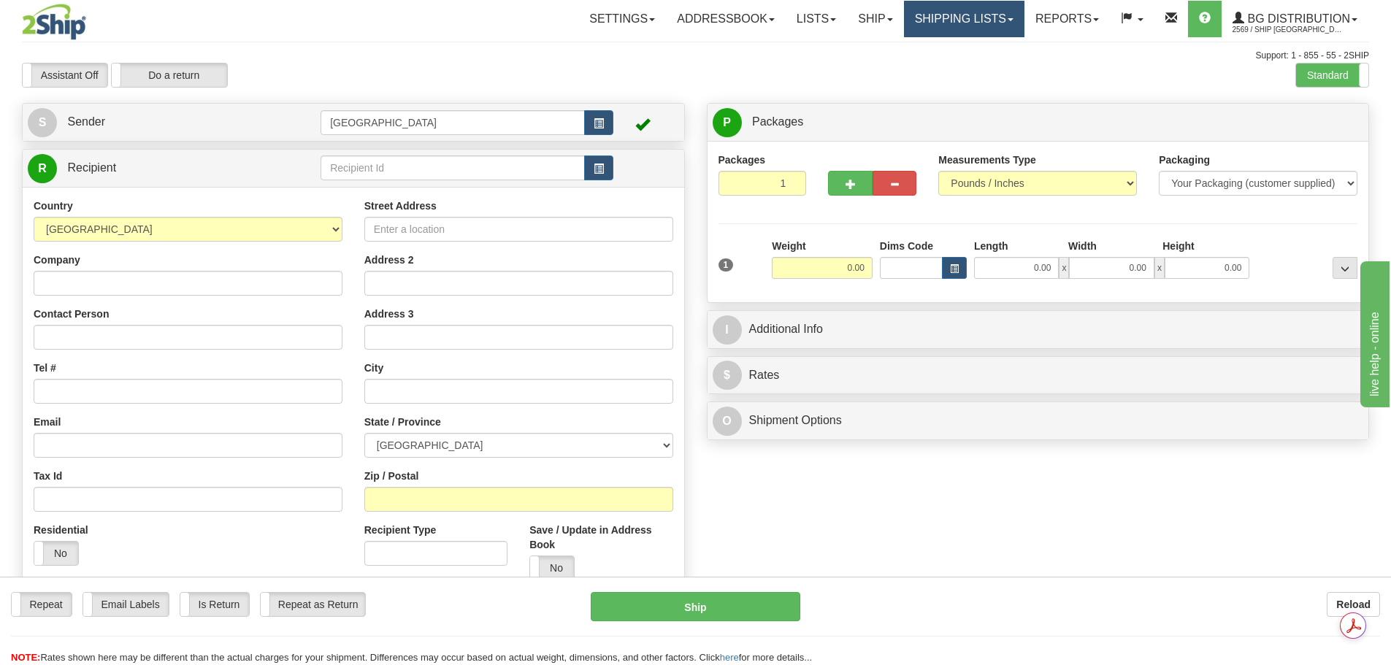
click at [969, 16] on link "Shipping lists" at bounding box center [964, 19] width 121 height 37
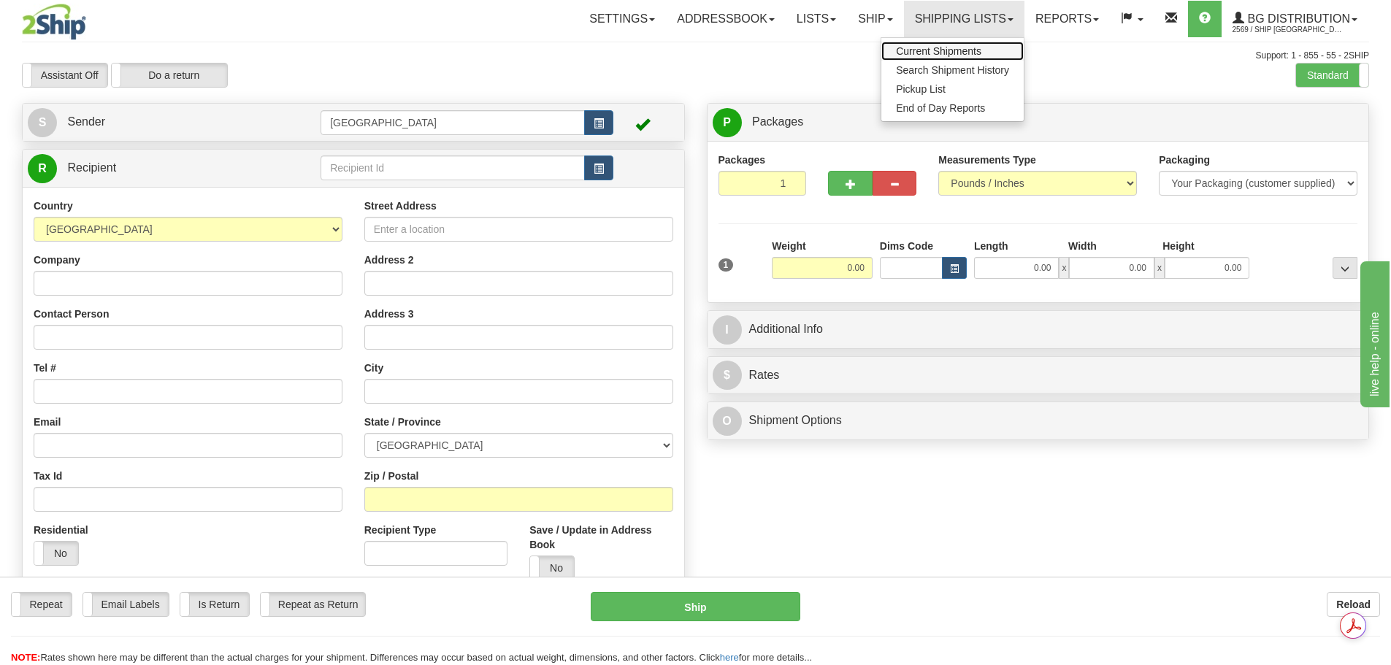
click at [953, 55] on span "Current Shipments" at bounding box center [938, 51] width 85 height 12
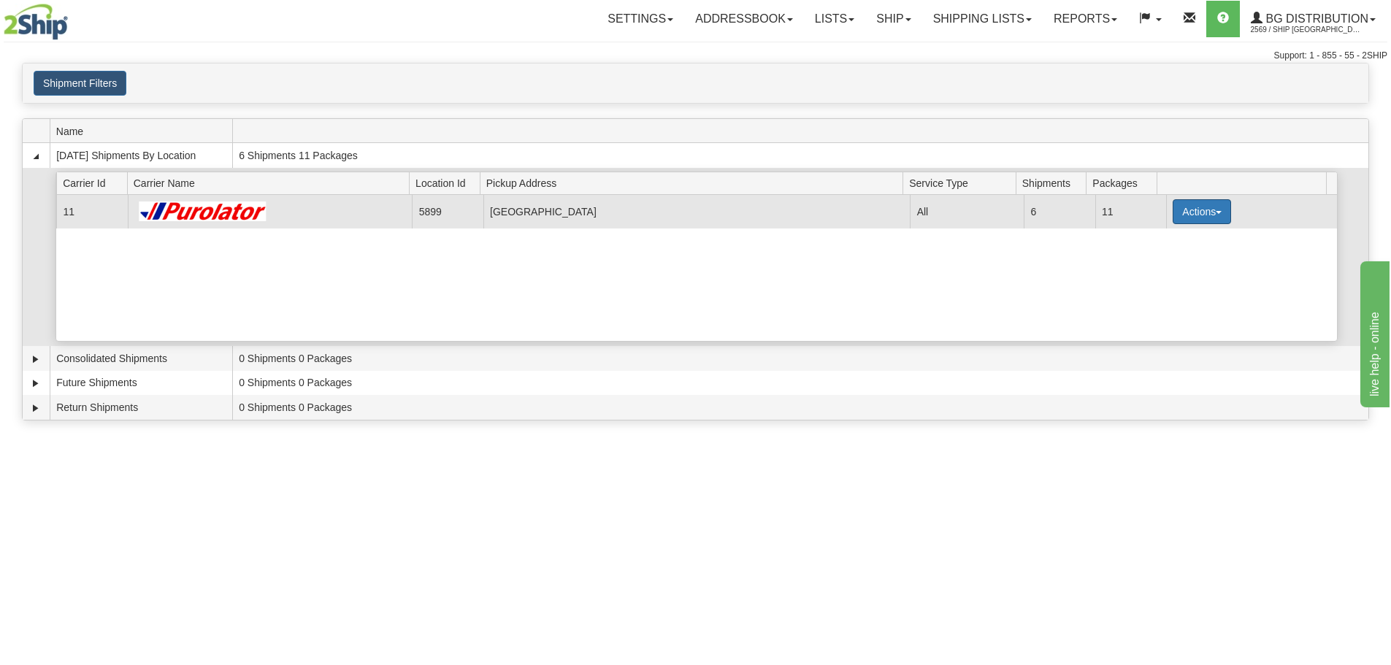
click at [1185, 209] on button "Actions" at bounding box center [1202, 211] width 58 height 25
click at [1168, 239] on span "Details" at bounding box center [1148, 239] width 39 height 10
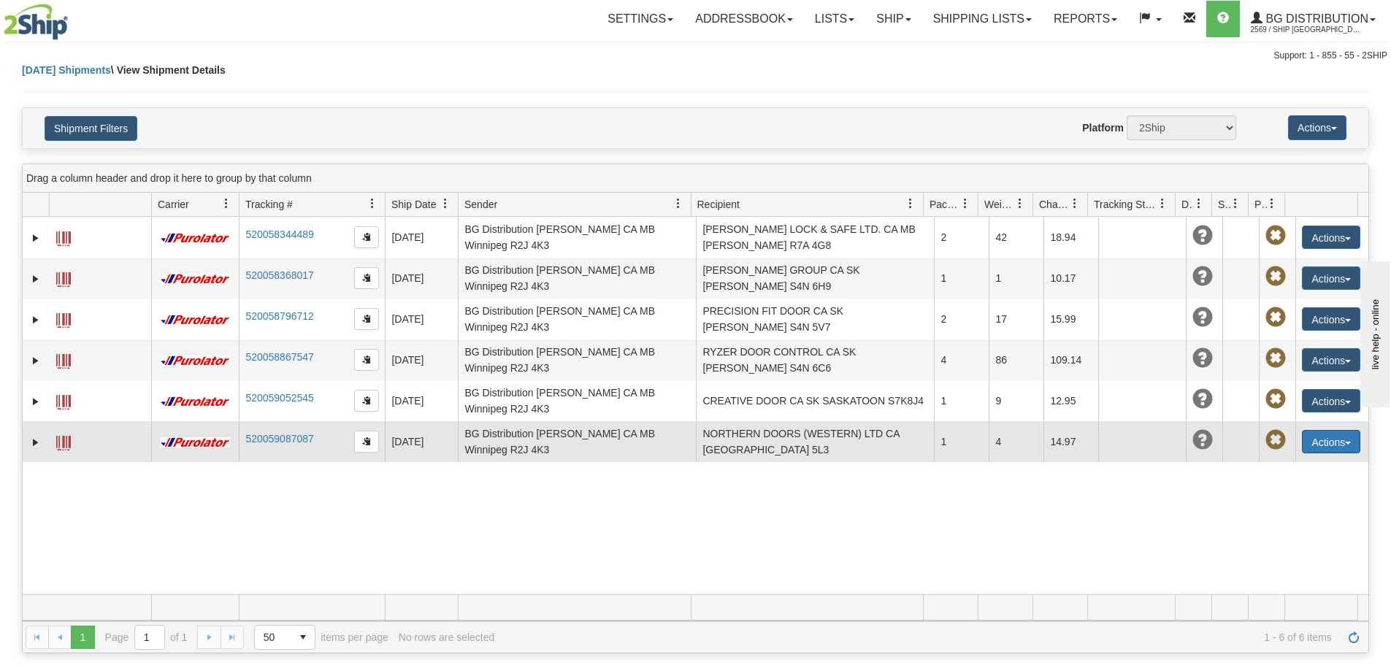
click at [1302, 431] on button "Actions" at bounding box center [1331, 441] width 58 height 23
click at [1284, 462] on link "Edit" at bounding box center [1284, 468] width 151 height 19
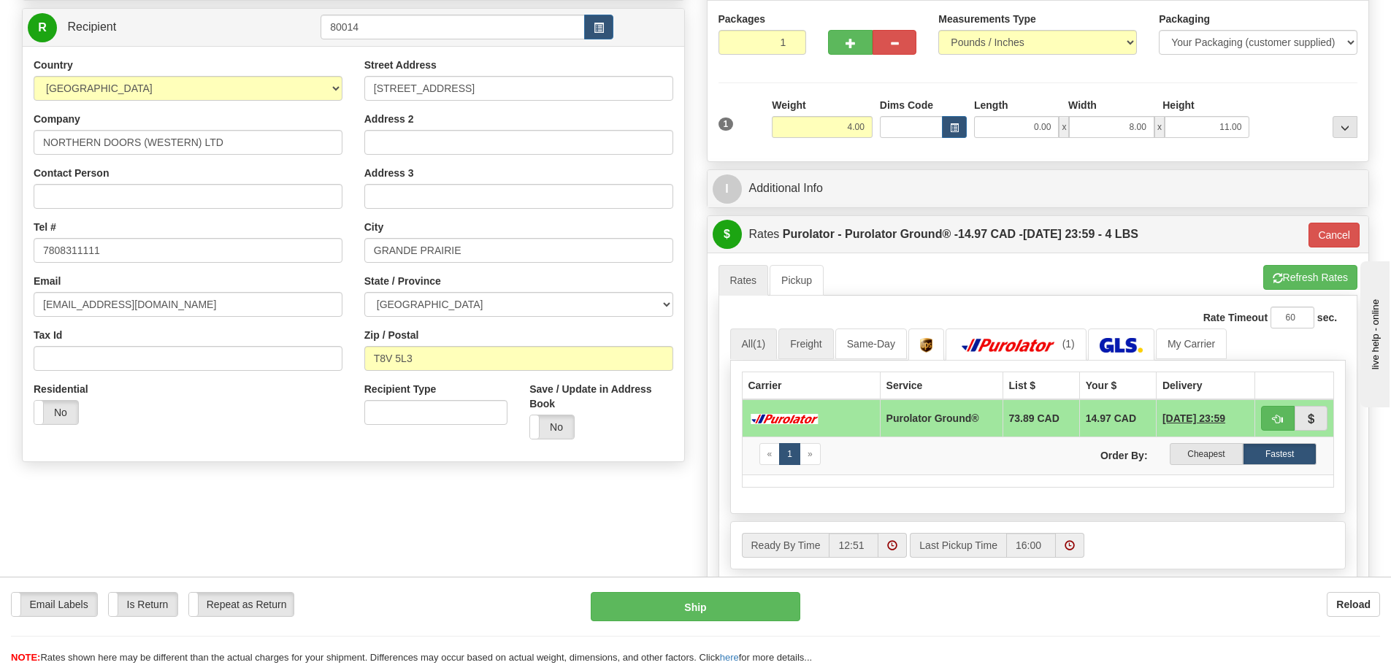
scroll to position [146, 0]
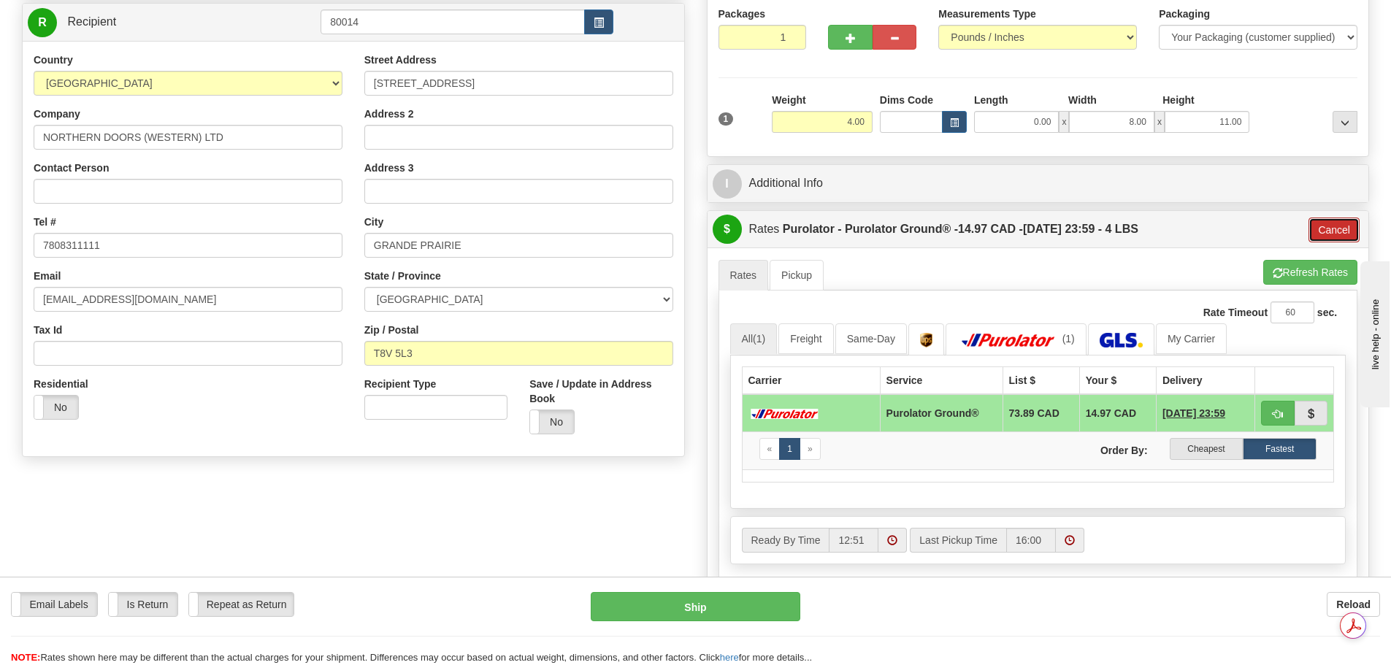
click at [1313, 232] on button "Cancel" at bounding box center [1334, 230] width 51 height 25
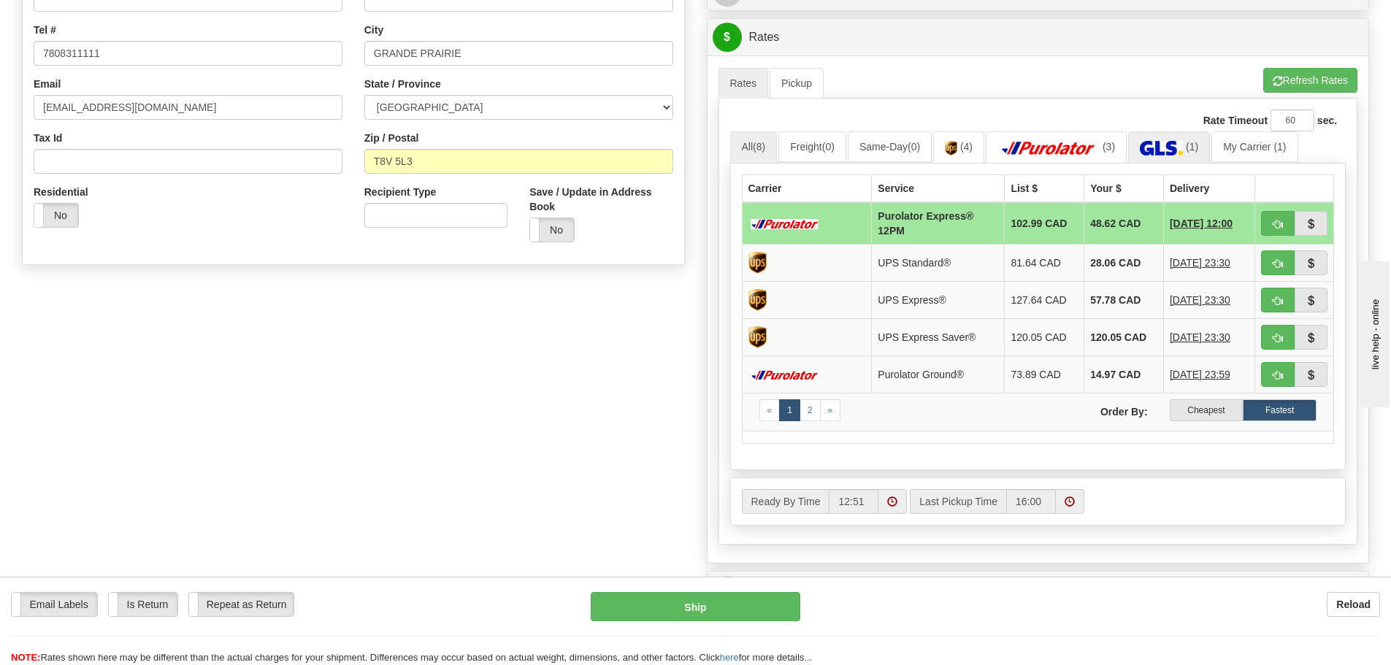
scroll to position [365, 0]
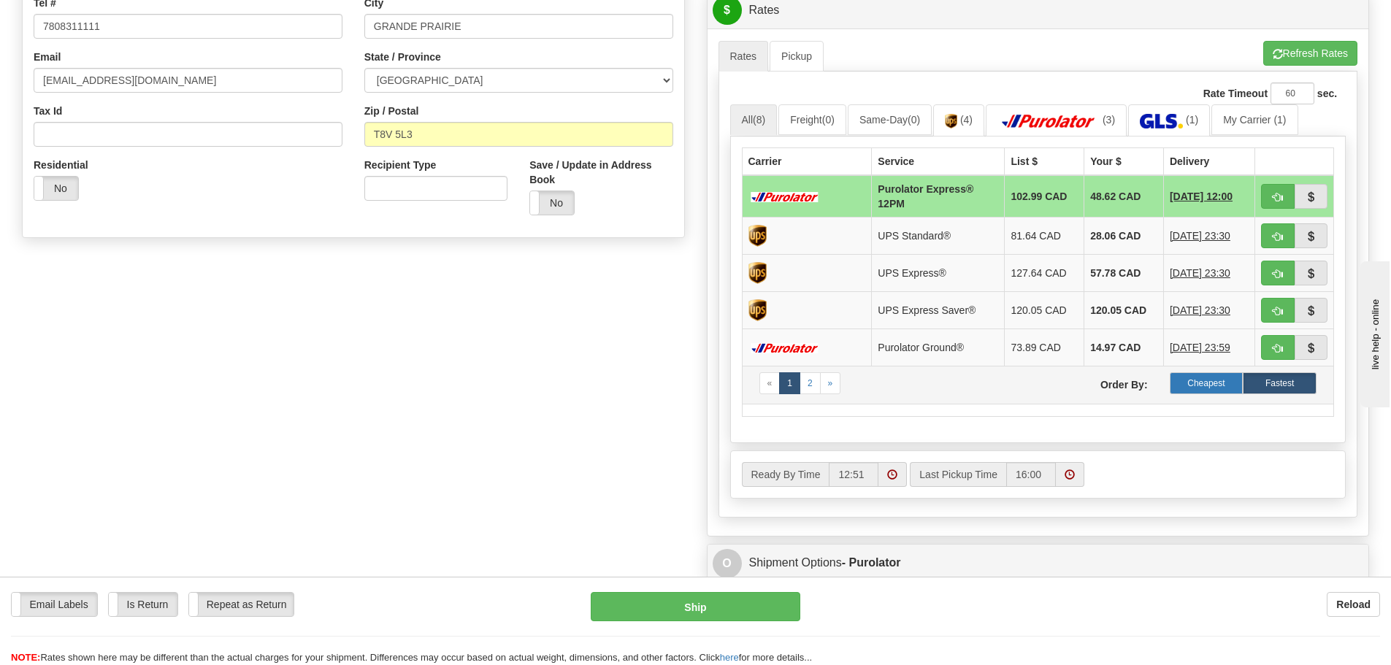
click at [1204, 386] on label "Cheapest" at bounding box center [1207, 384] width 74 height 22
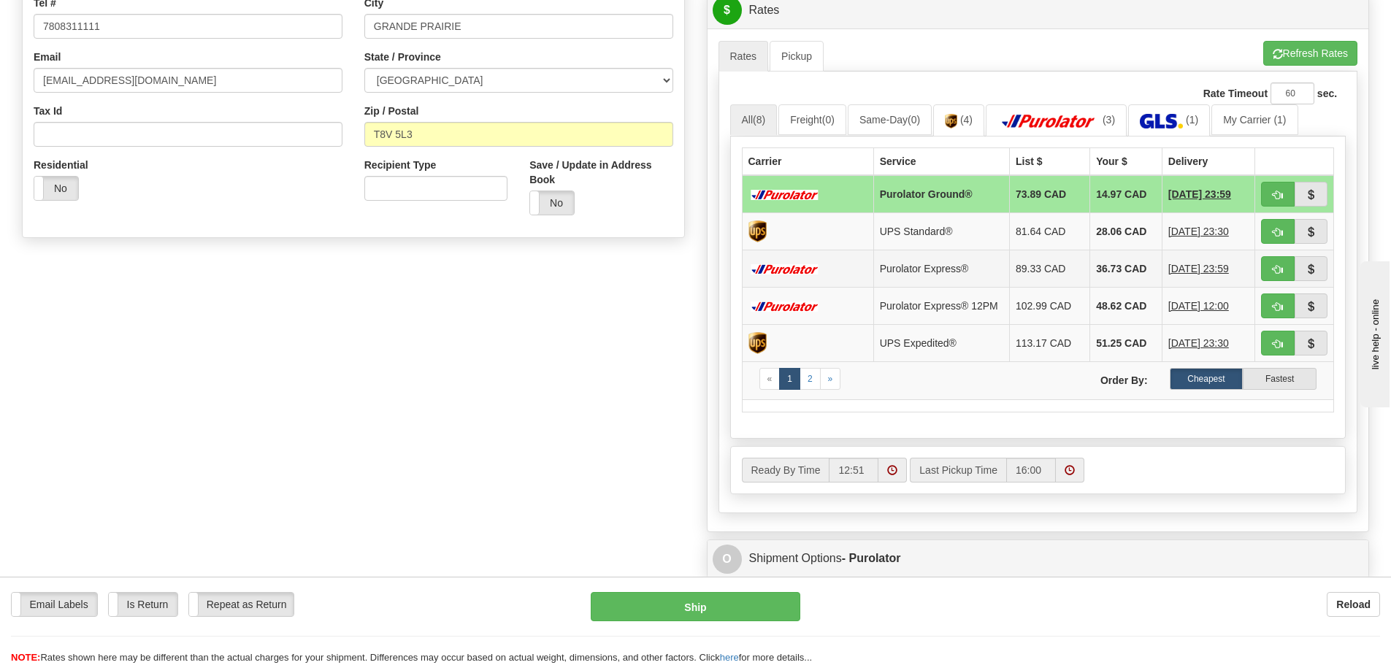
click at [961, 267] on td "Purolator Express®" at bounding box center [942, 268] width 136 height 37
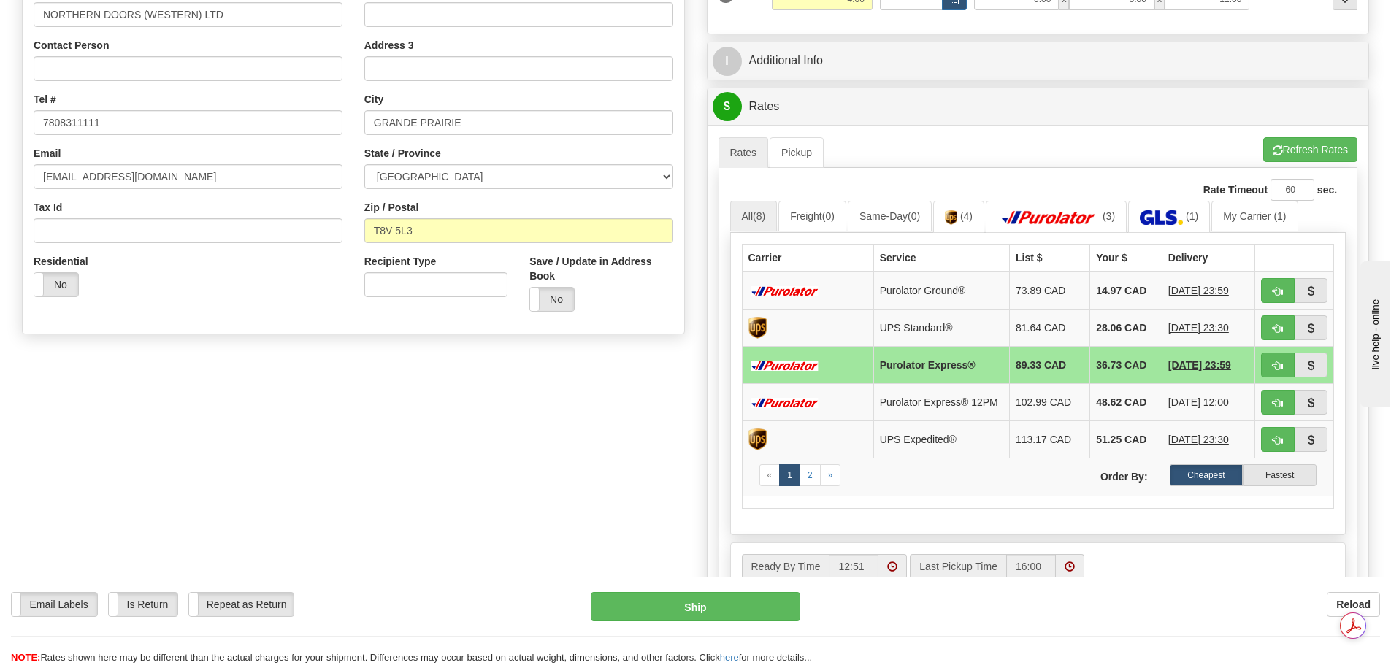
scroll to position [292, 0]
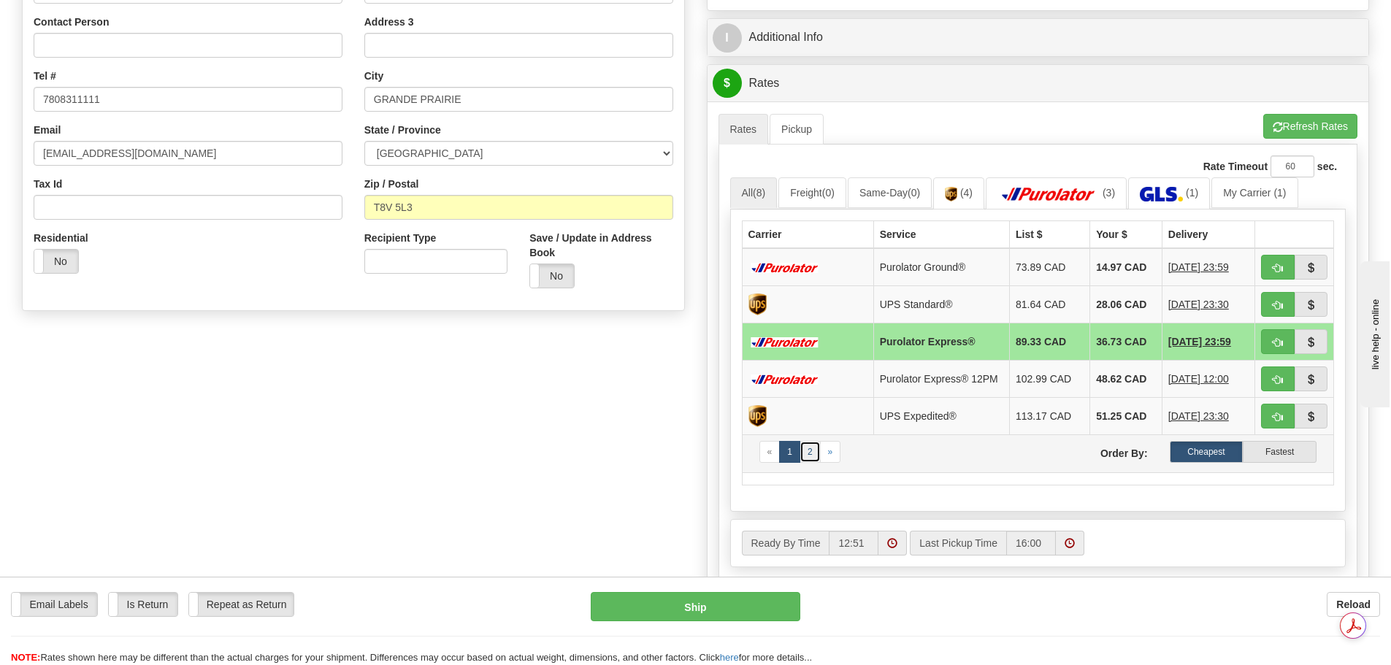
click at [804, 452] on link "2" at bounding box center [810, 452] width 21 height 22
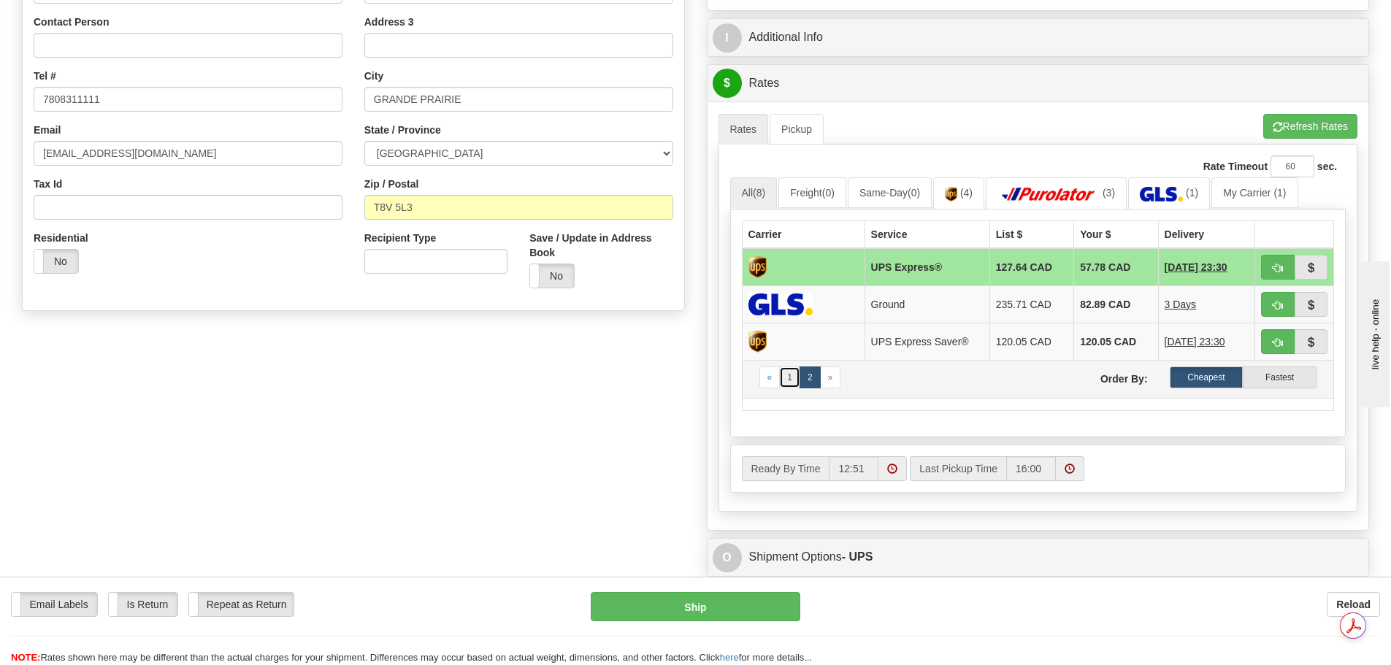
click at [784, 373] on link "1" at bounding box center [789, 378] width 21 height 22
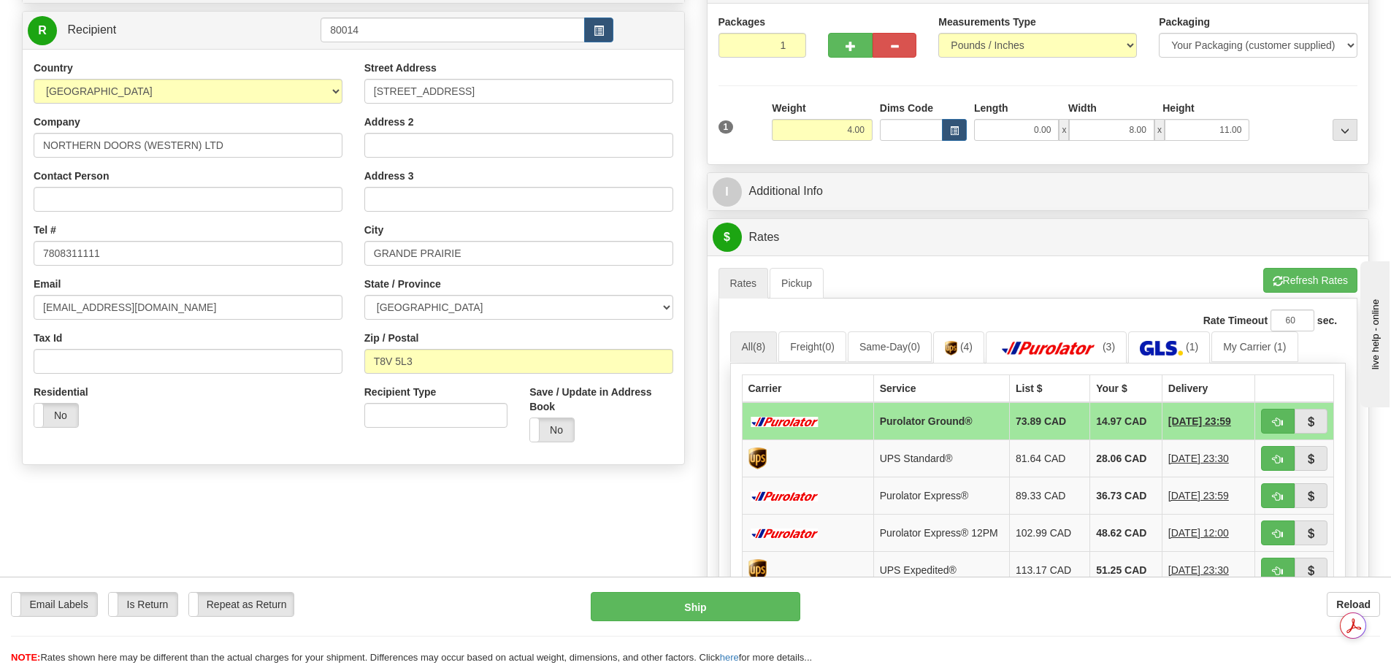
scroll to position [0, 0]
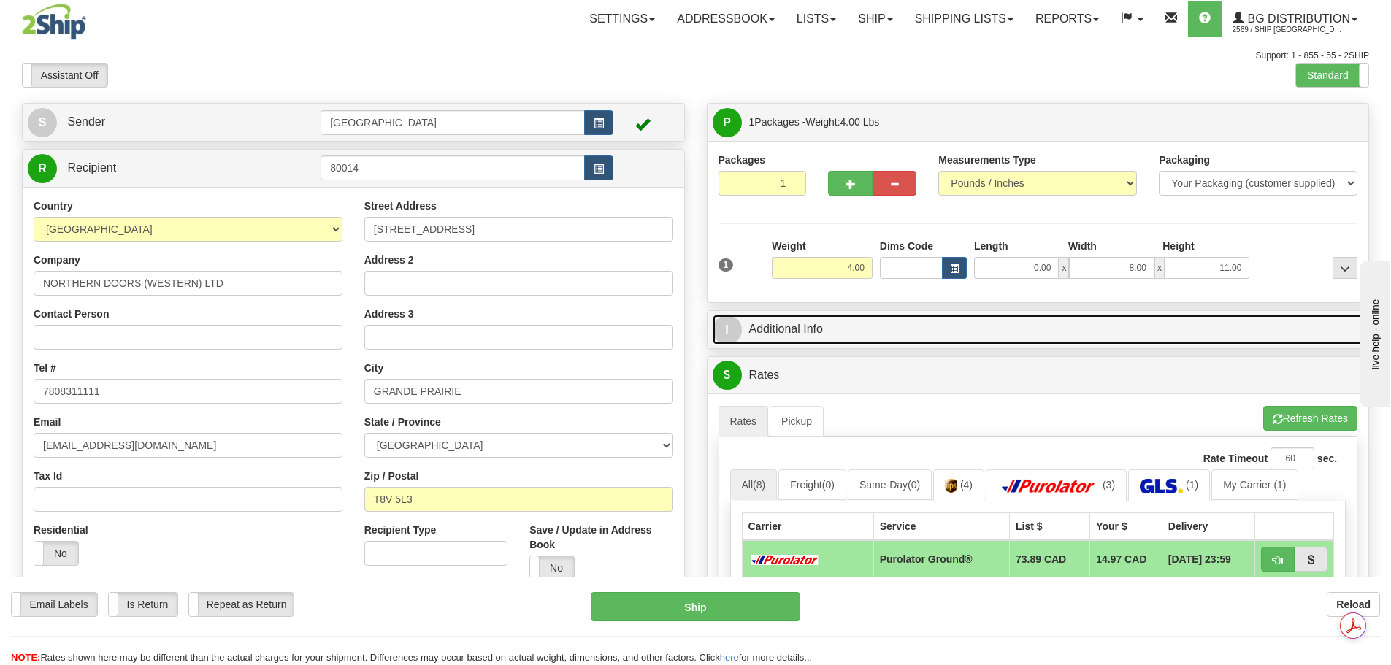
click at [1148, 329] on link "I Additional Info" at bounding box center [1039, 330] width 652 height 30
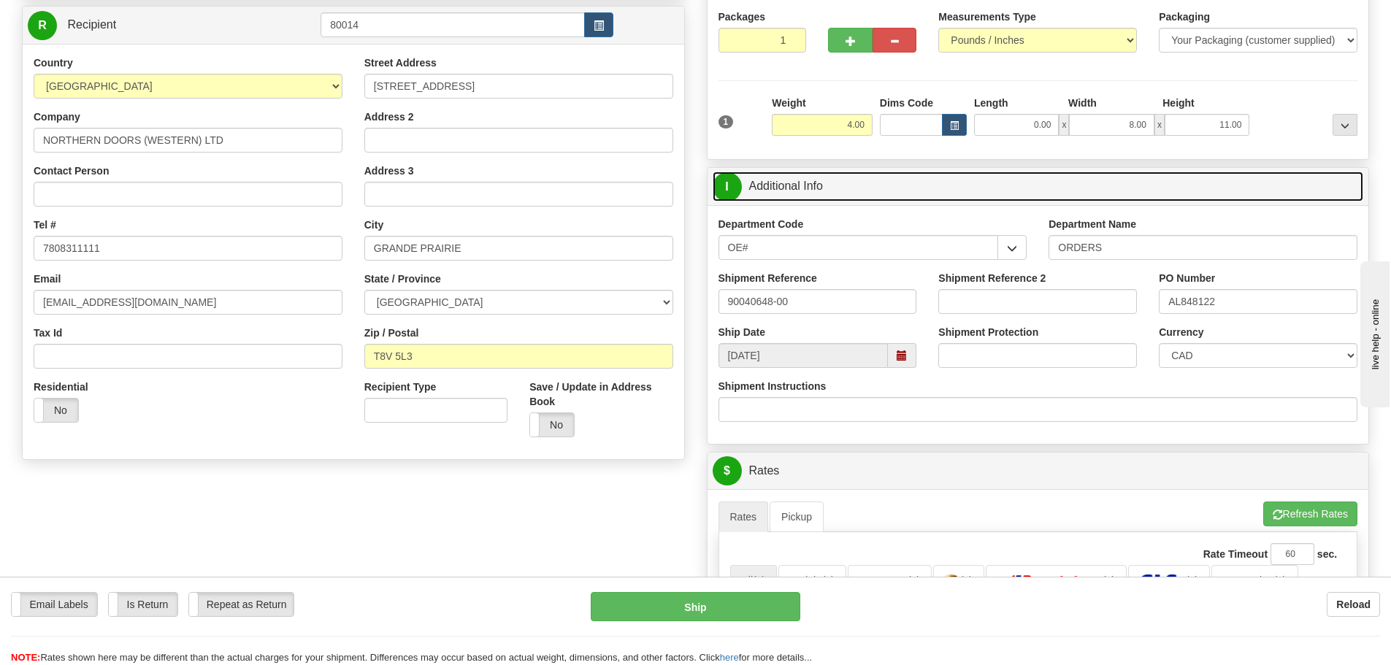
scroll to position [146, 0]
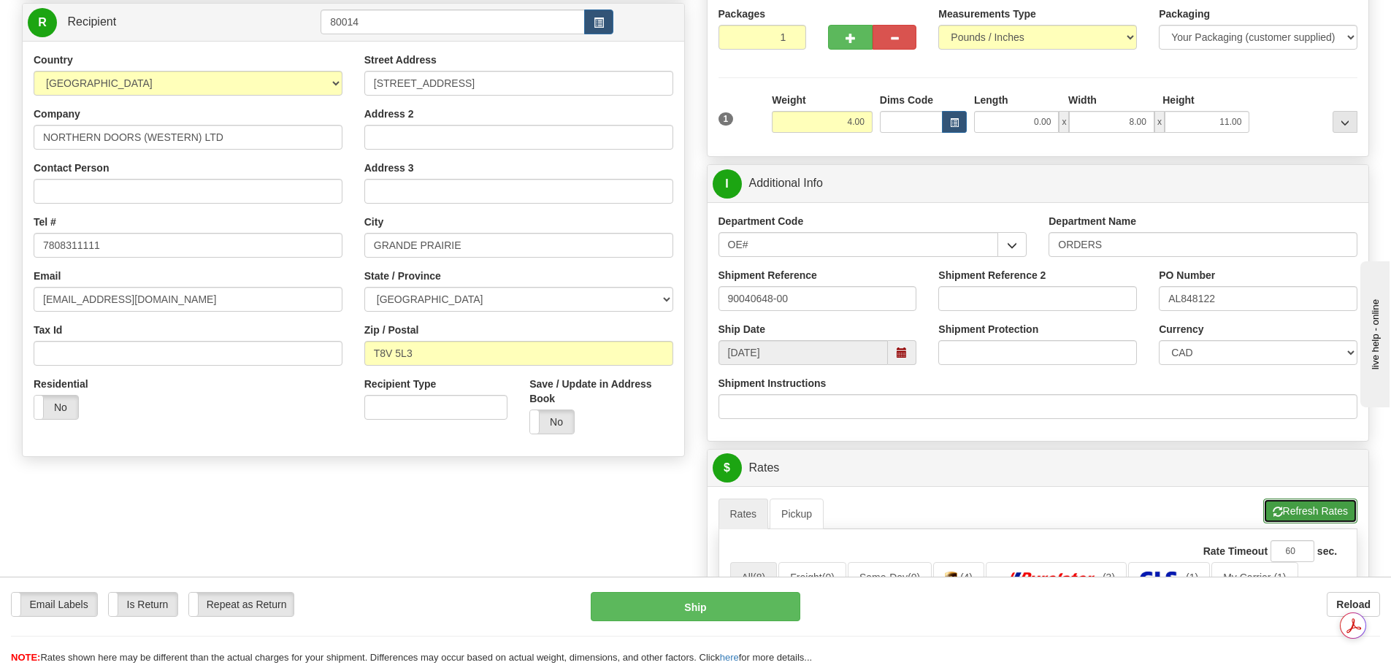
click at [1302, 512] on button "Refresh Rates" at bounding box center [1311, 511] width 94 height 25
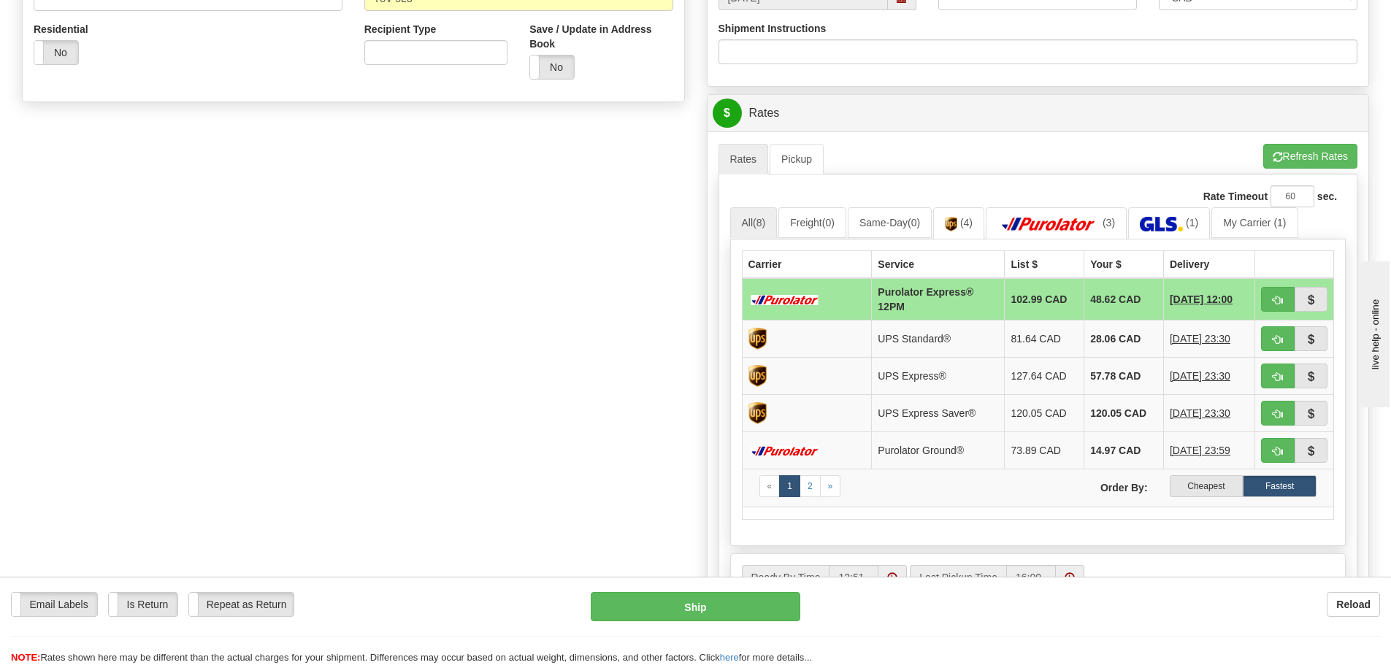
scroll to position [511, 0]
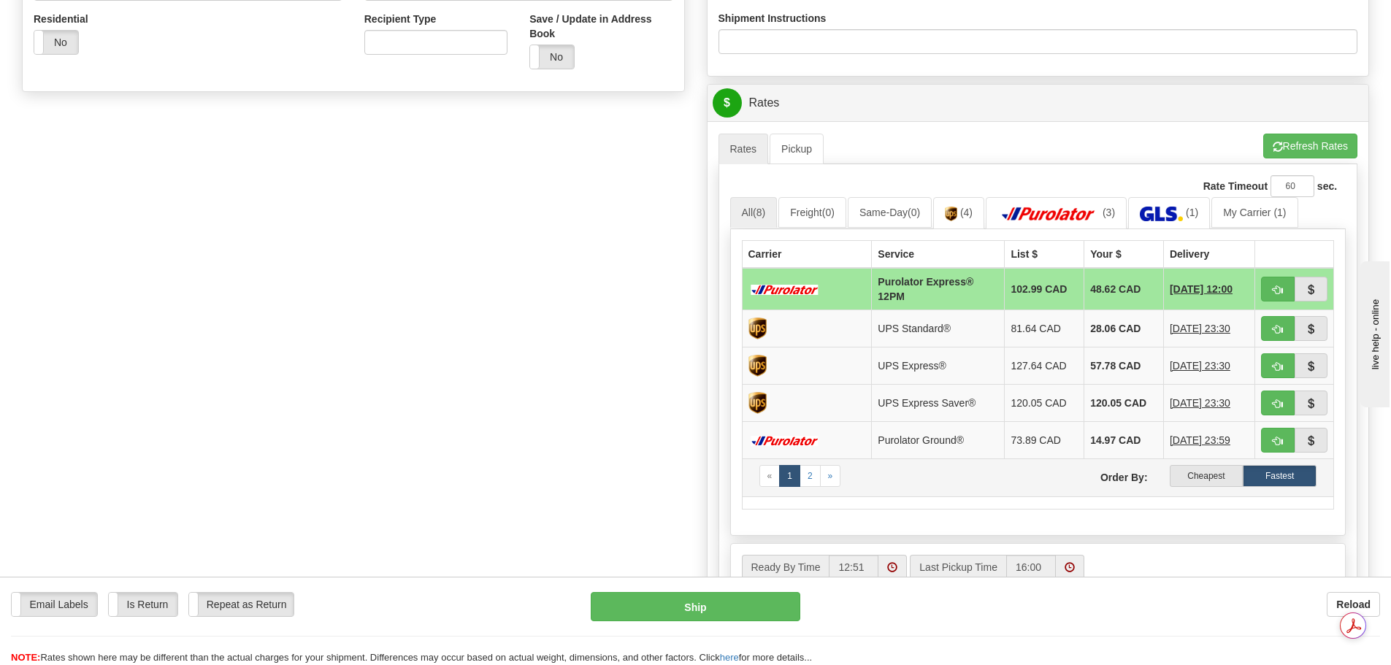
click at [1204, 465] on td "« 1 2 » Order By: Cheapest Fastest" at bounding box center [1038, 478] width 592 height 38
click at [1204, 475] on label "Cheapest" at bounding box center [1207, 476] width 74 height 22
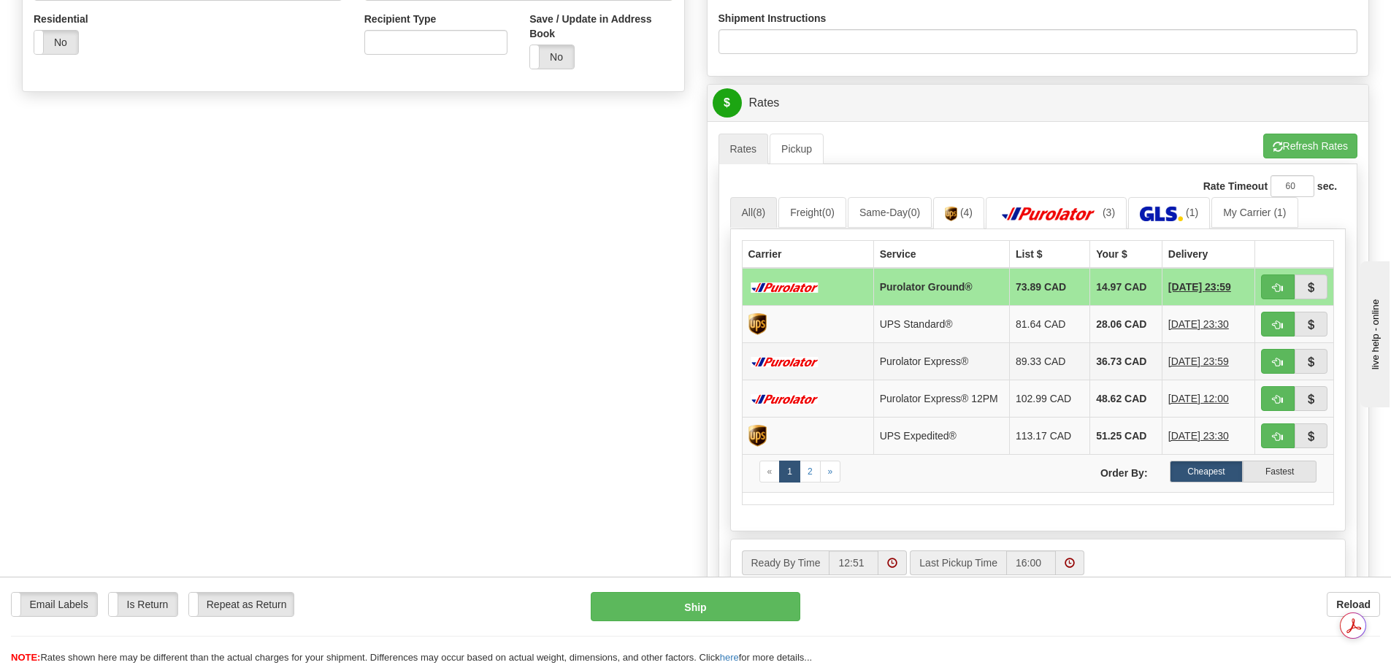
click at [968, 370] on td "Purolator Express®" at bounding box center [942, 361] width 136 height 37
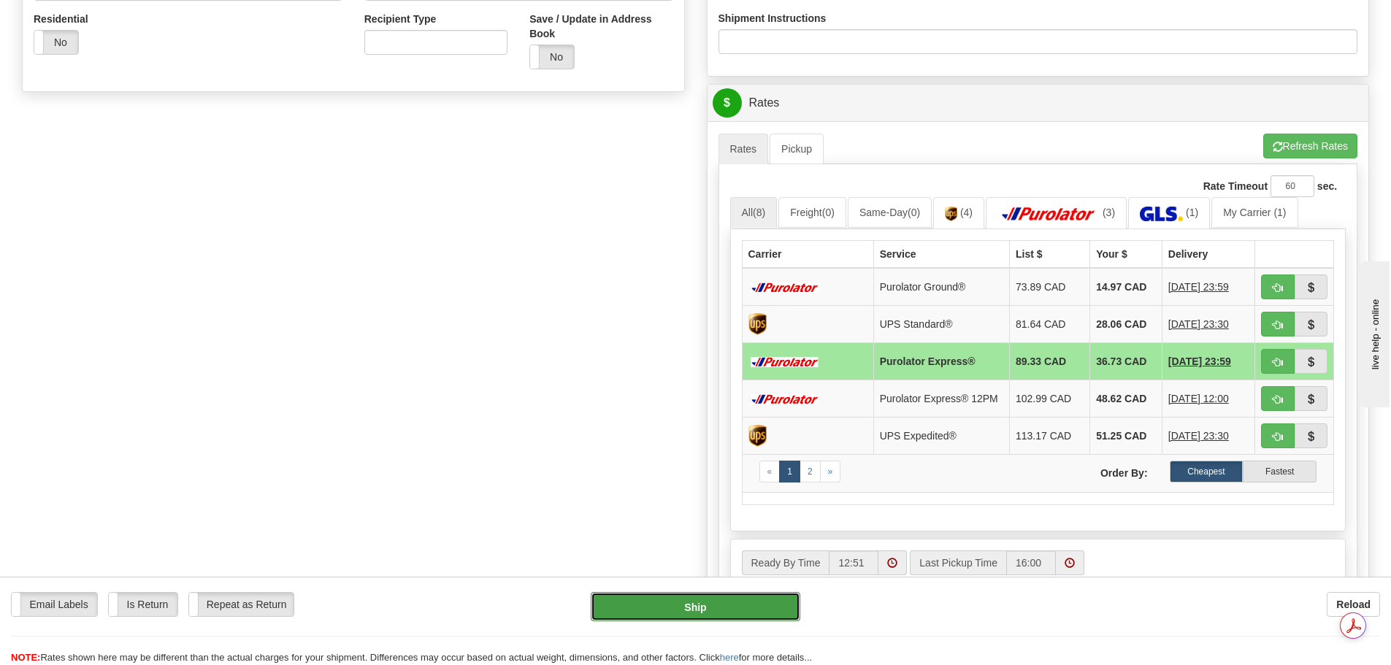
click at [695, 597] on button "Ship" at bounding box center [696, 606] width 210 height 29
type input "202"
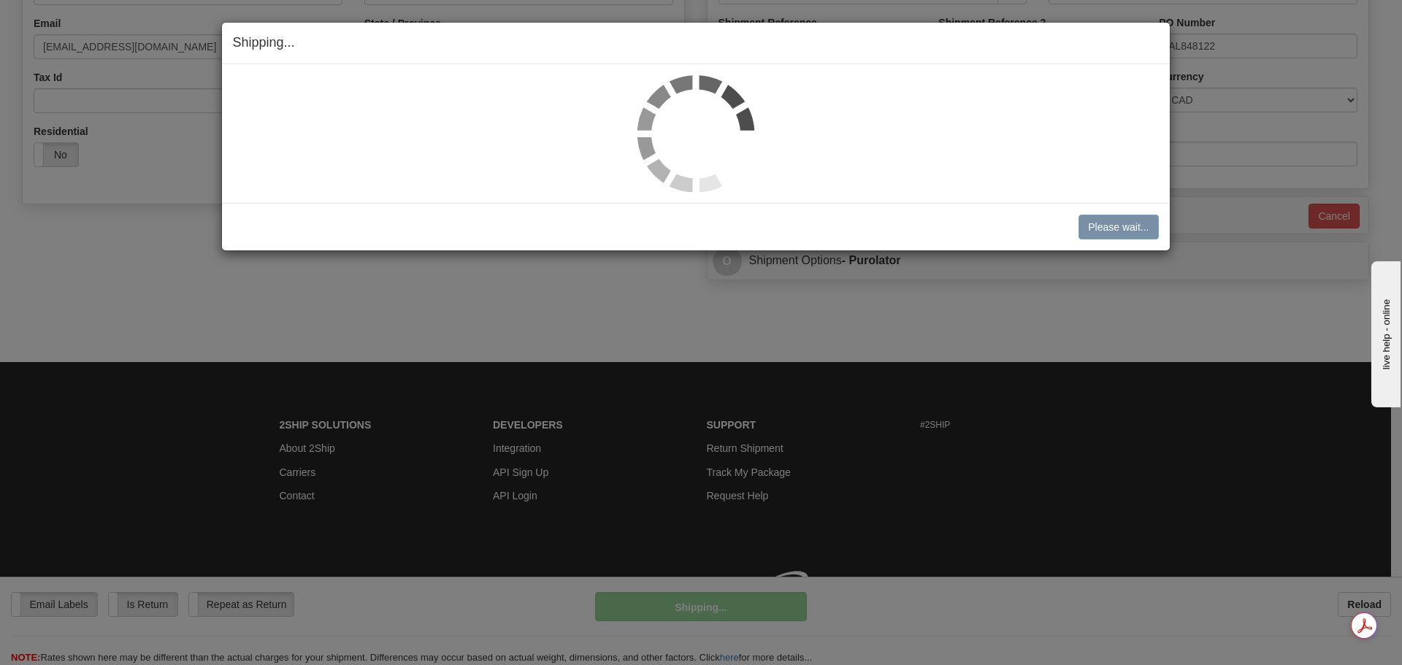
scroll to position [420, 0]
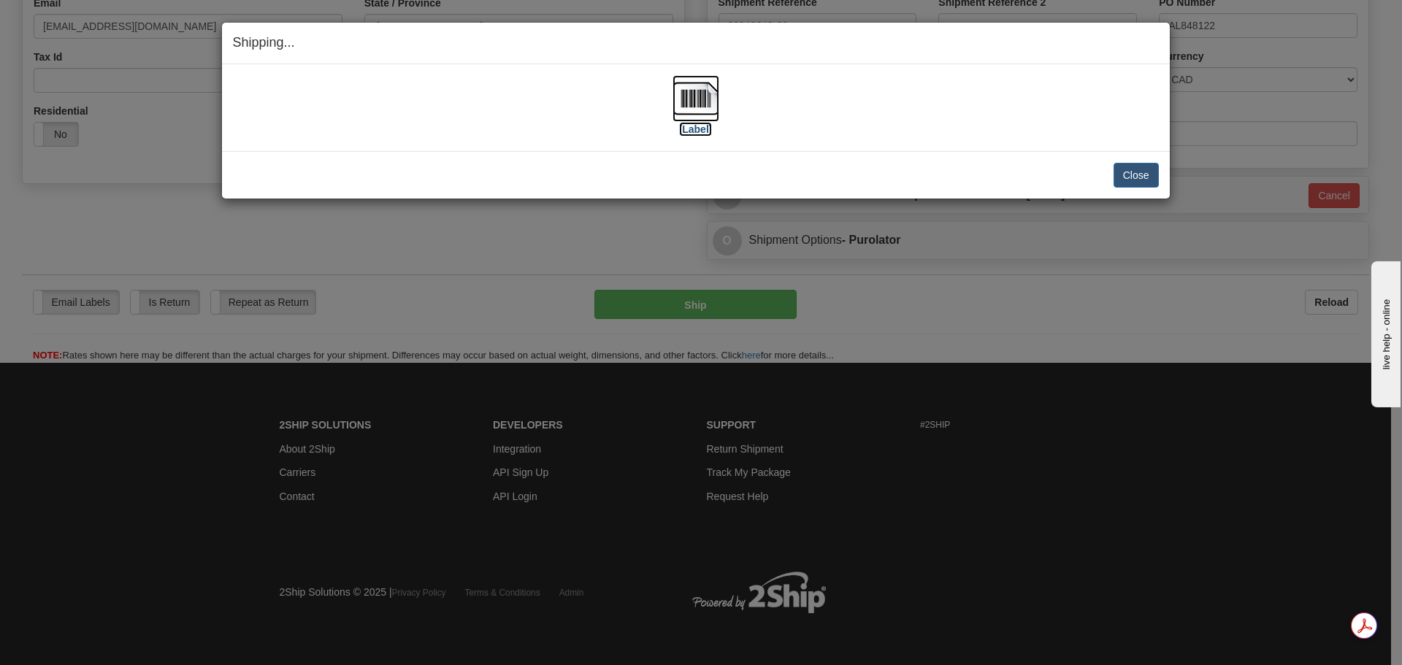
click at [704, 114] on img at bounding box center [696, 98] width 47 height 47
click at [1150, 178] on button "Close" at bounding box center [1136, 175] width 45 height 25
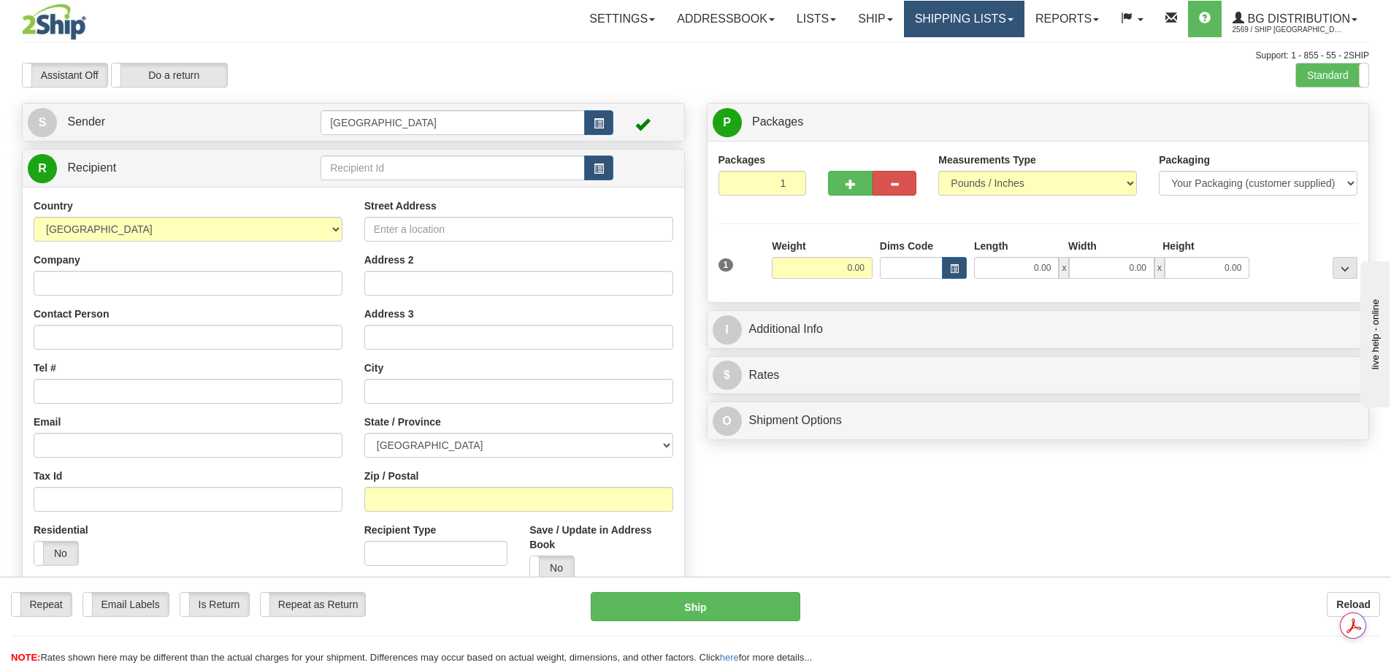
click at [974, 15] on link "Shipping lists" at bounding box center [964, 19] width 121 height 37
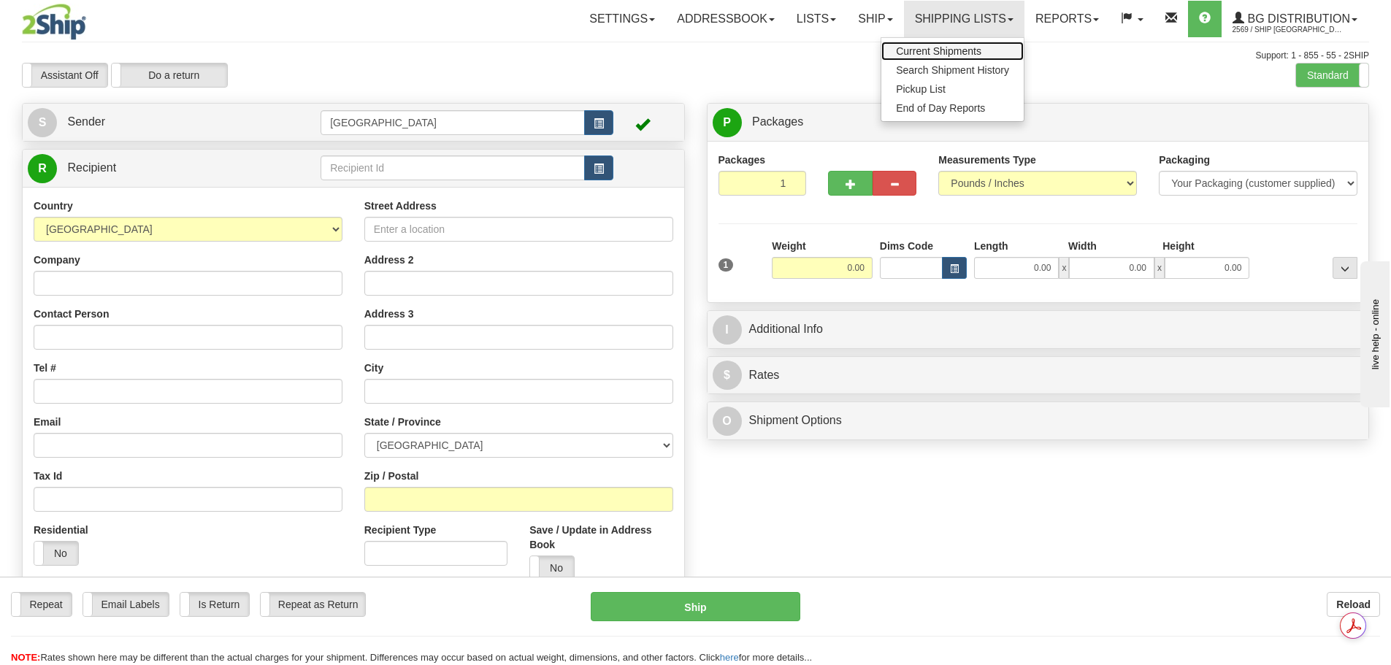
click at [967, 45] on link "Current Shipments" at bounding box center [953, 51] width 142 height 19
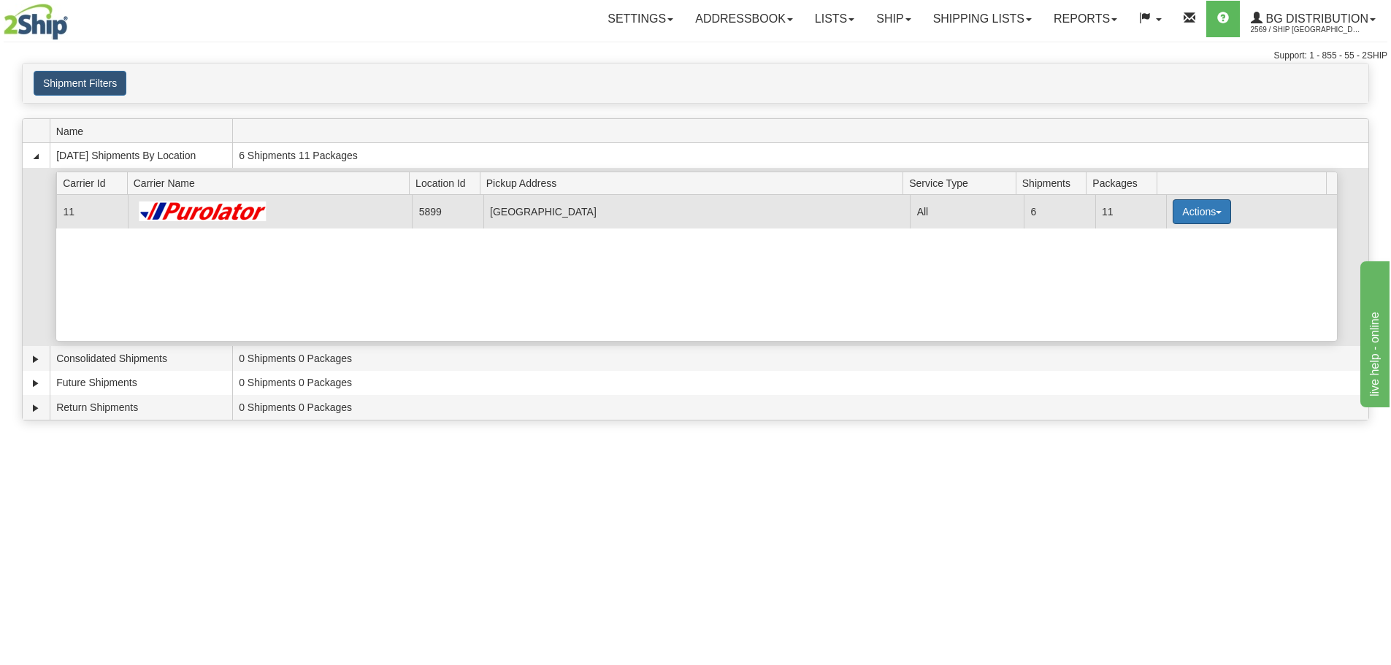
click at [1209, 205] on button "Actions" at bounding box center [1202, 211] width 58 height 25
click at [1168, 240] on span "Details" at bounding box center [1148, 239] width 39 height 10
